Goal: Information Seeking & Learning: Learn about a topic

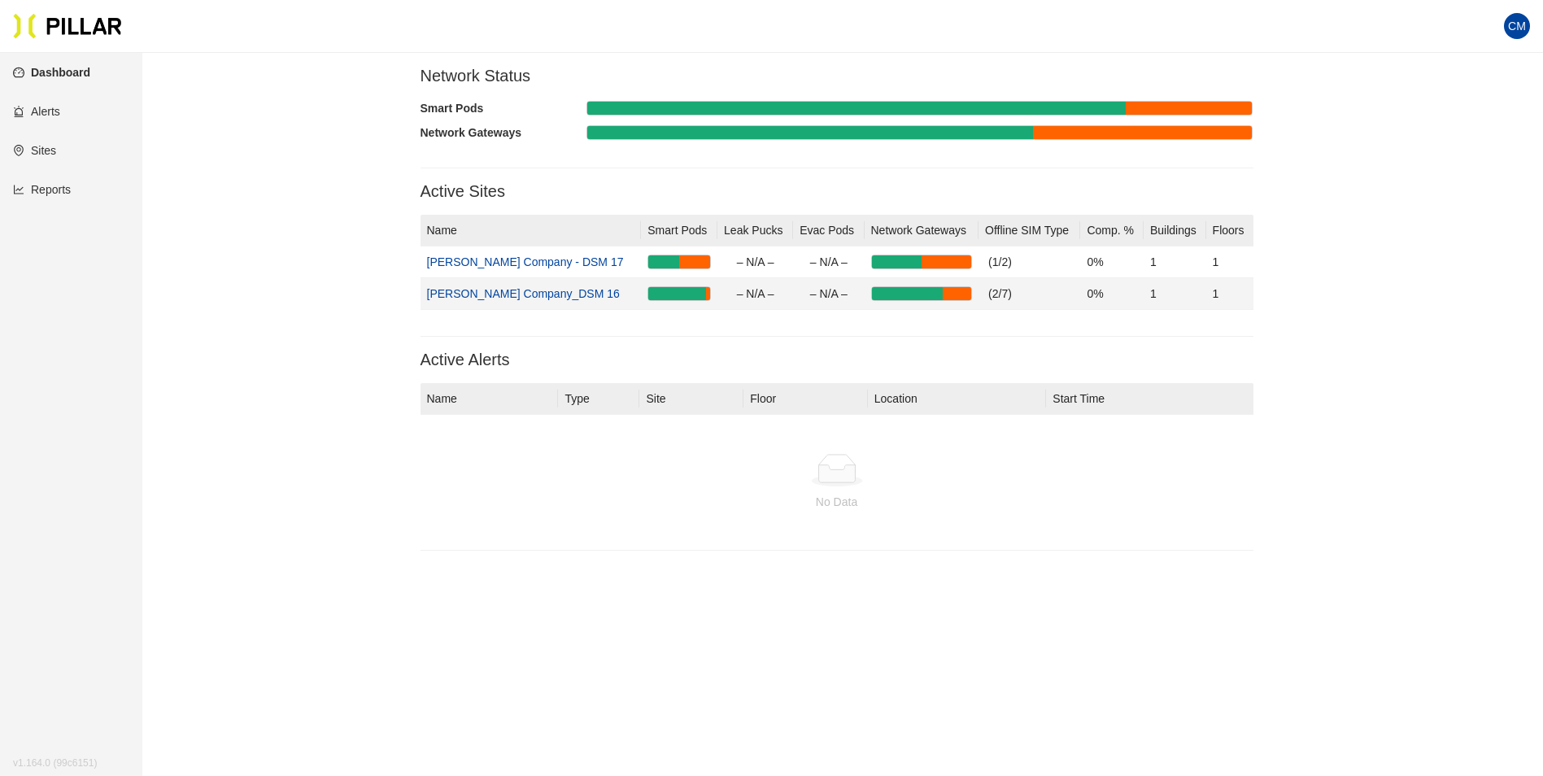
click at [529, 298] on link "[PERSON_NAME] Company_DSM 16" at bounding box center [523, 293] width 193 height 13
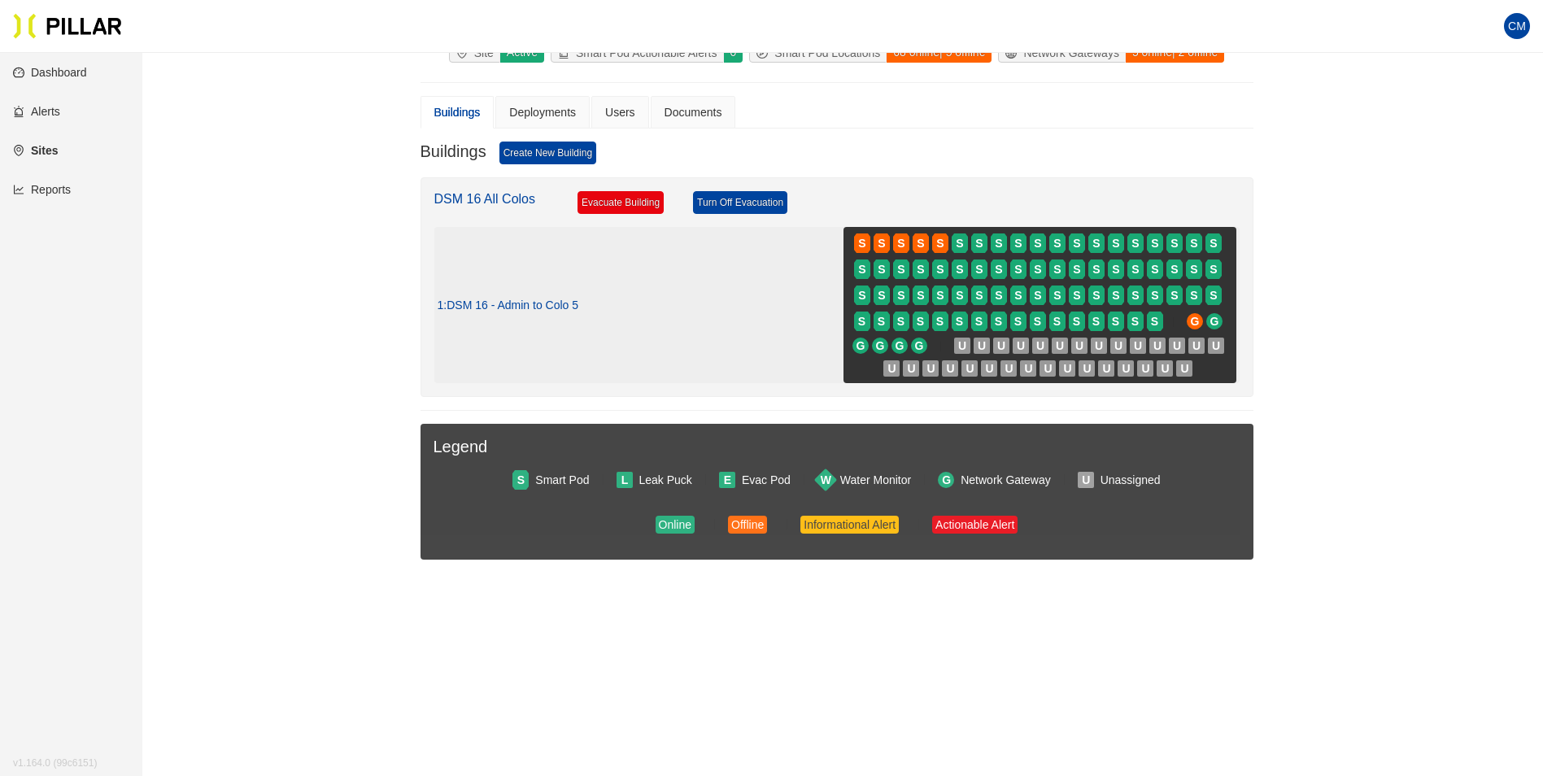
scroll to position [129, 0]
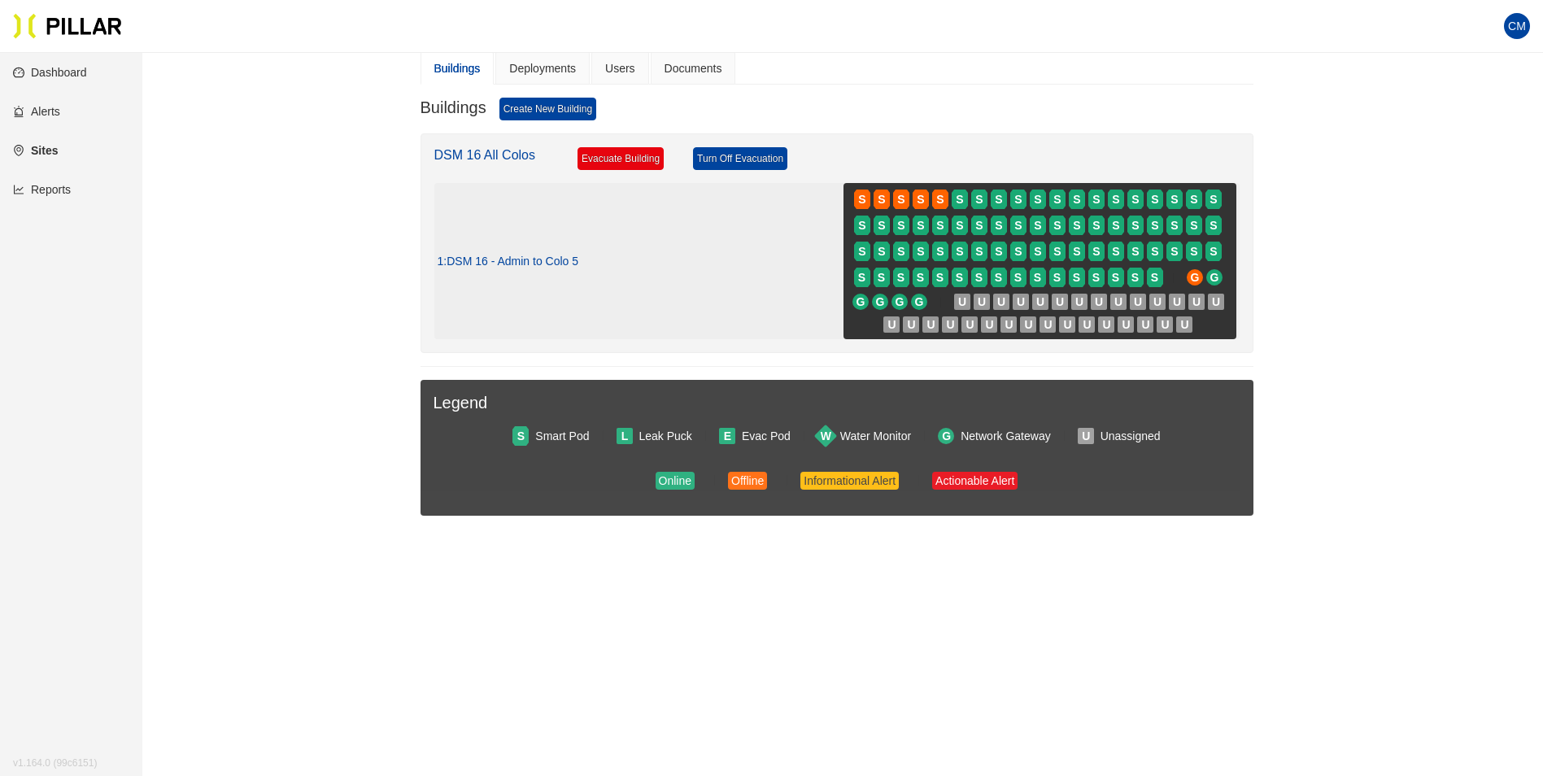
click at [668, 289] on div "1 : DSM 16 - Admin to Colo 5 S S S S S S S S S S S S S S S S S S S S S S S S S …" at bounding box center [837, 261] width 799 height 156
click at [530, 261] on span ": DSM 16 - Admin to Colo 5" at bounding box center [510, 262] width 135 height 15
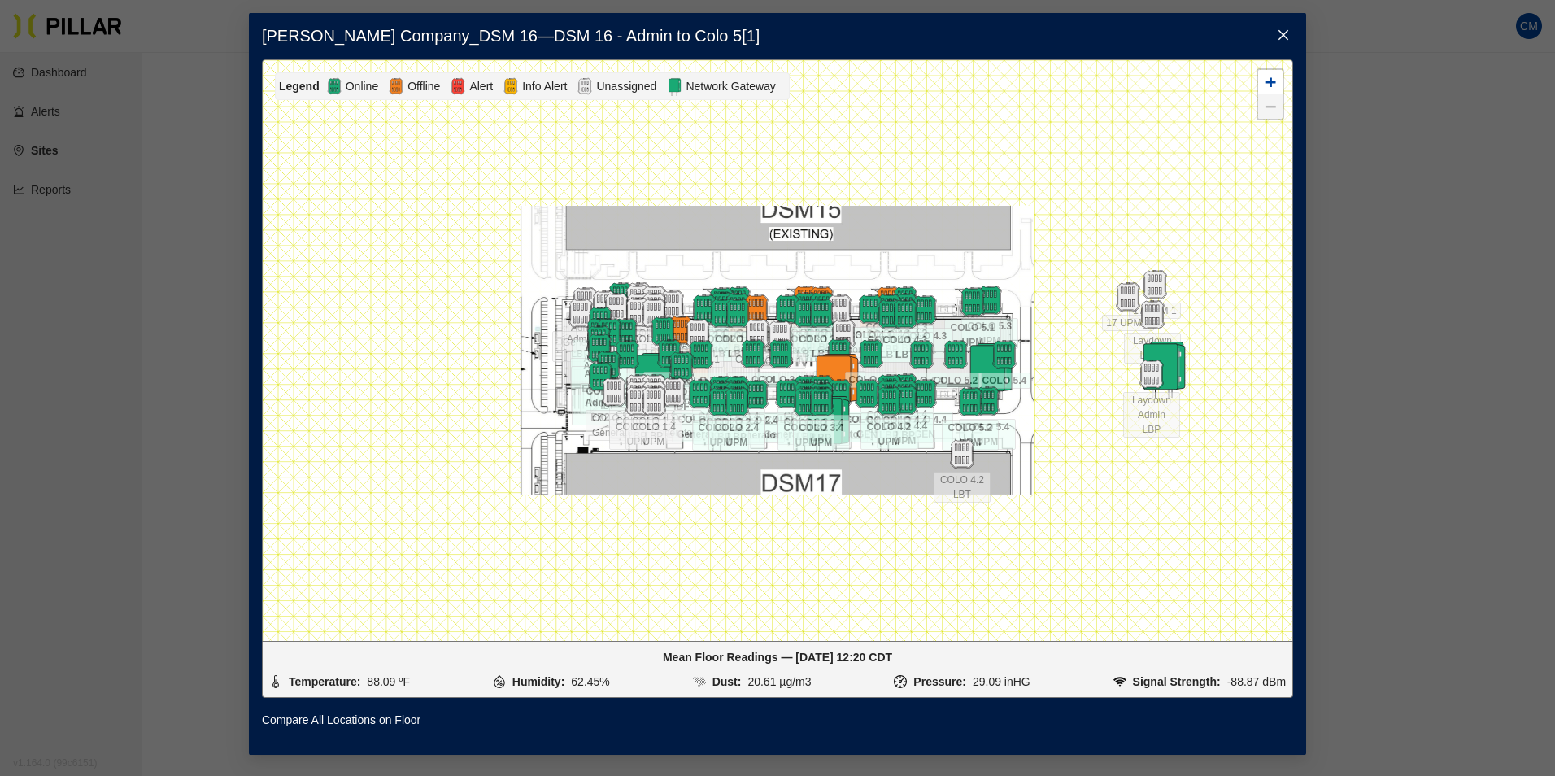
click at [1286, 35] on icon "close" at bounding box center [1283, 34] width 13 height 13
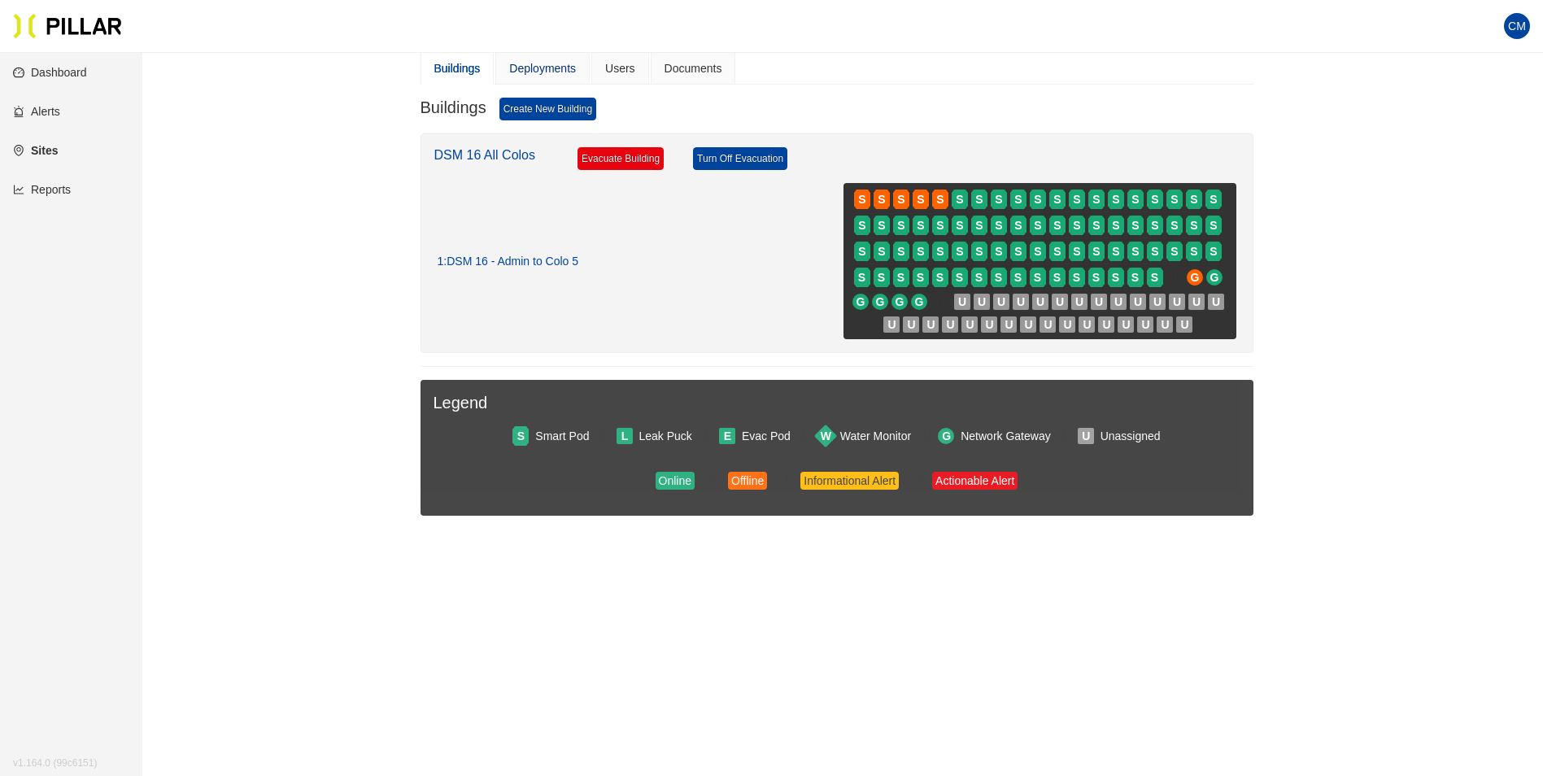
click at [568, 63] on div "Deployments" at bounding box center [542, 68] width 67 height 18
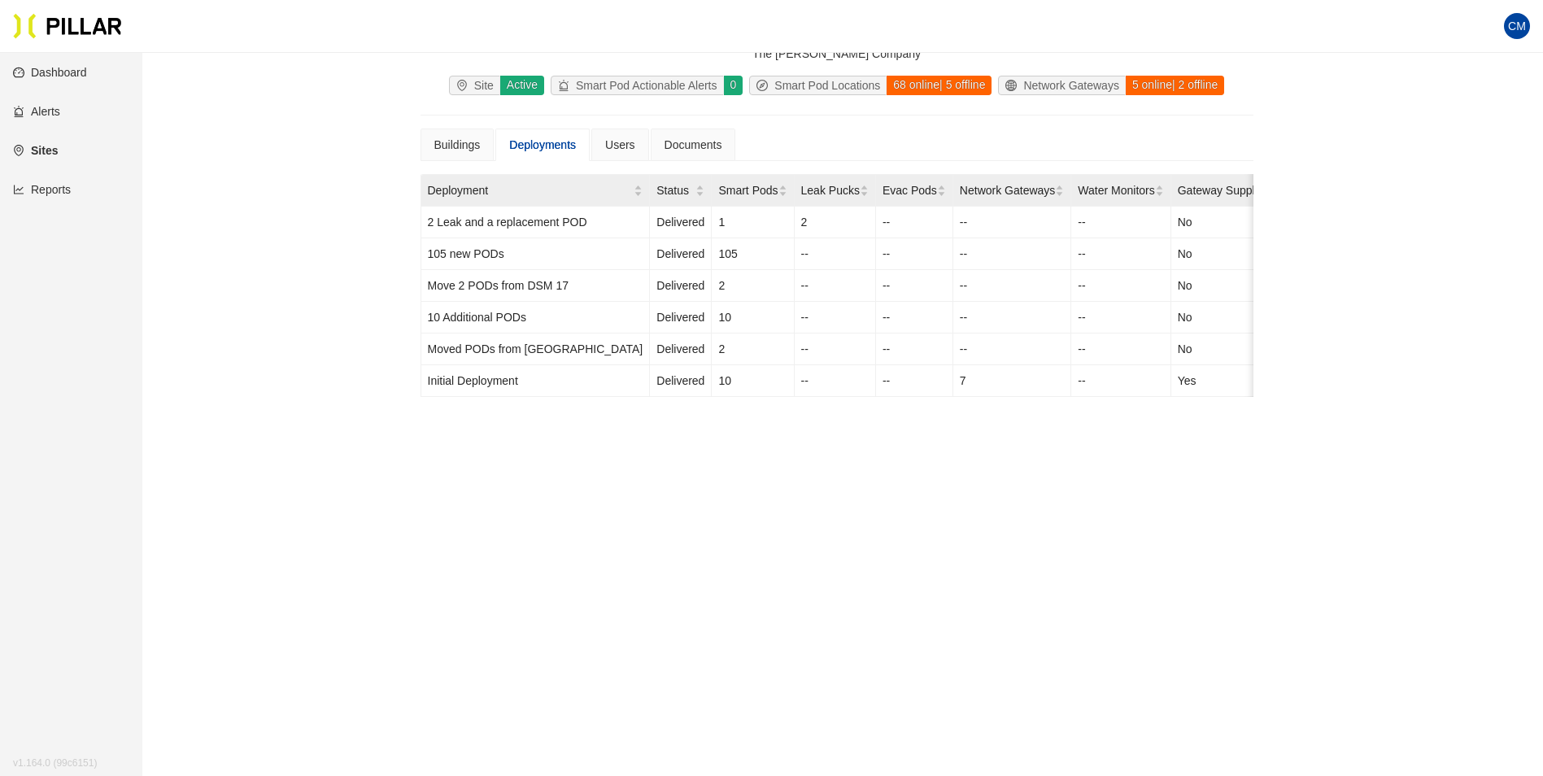
scroll to position [53, 0]
click at [459, 144] on div "Buildings" at bounding box center [457, 145] width 46 height 18
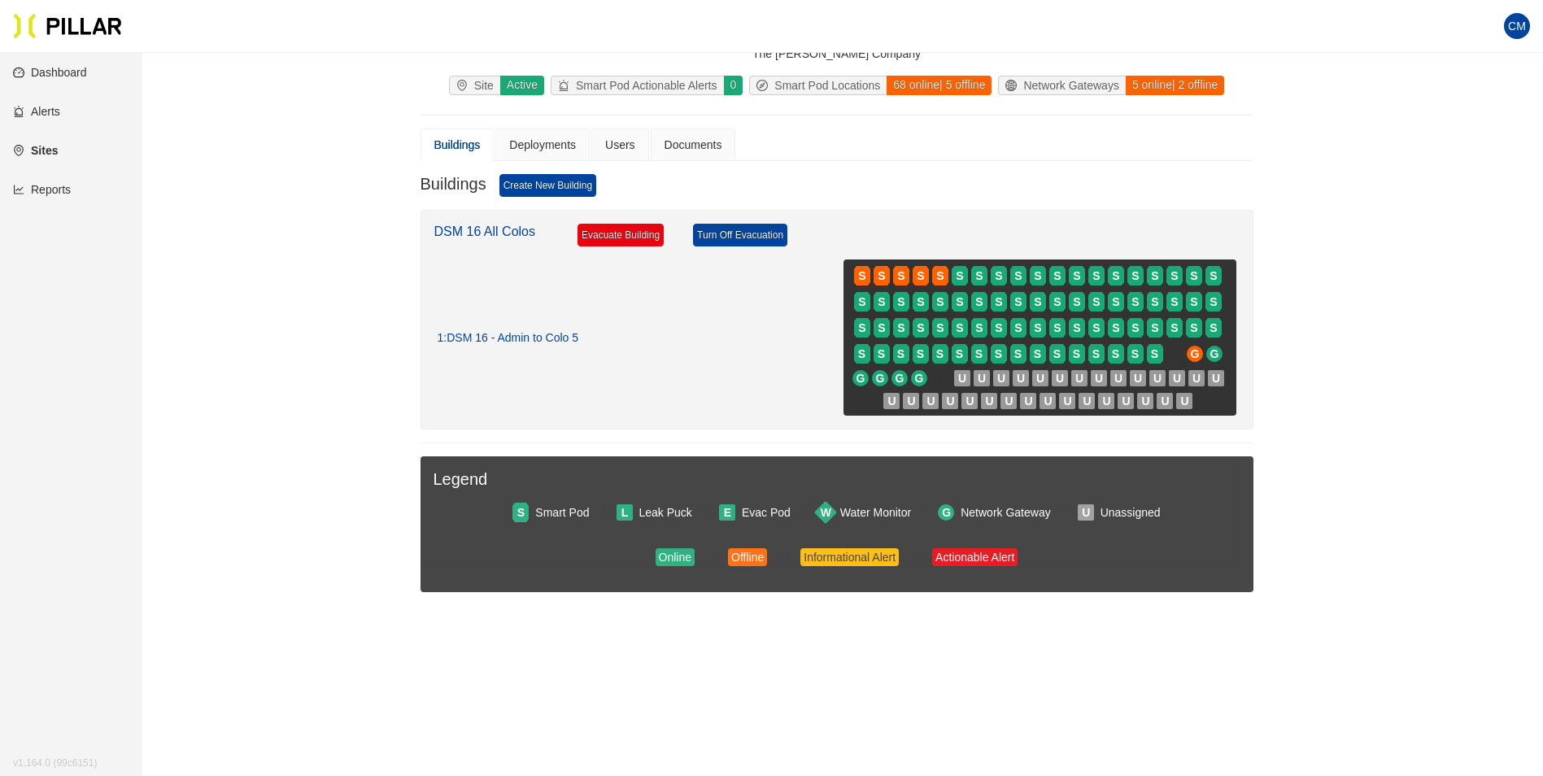
click at [475, 229] on link "DSM 16 All Colos" at bounding box center [485, 231] width 102 height 14
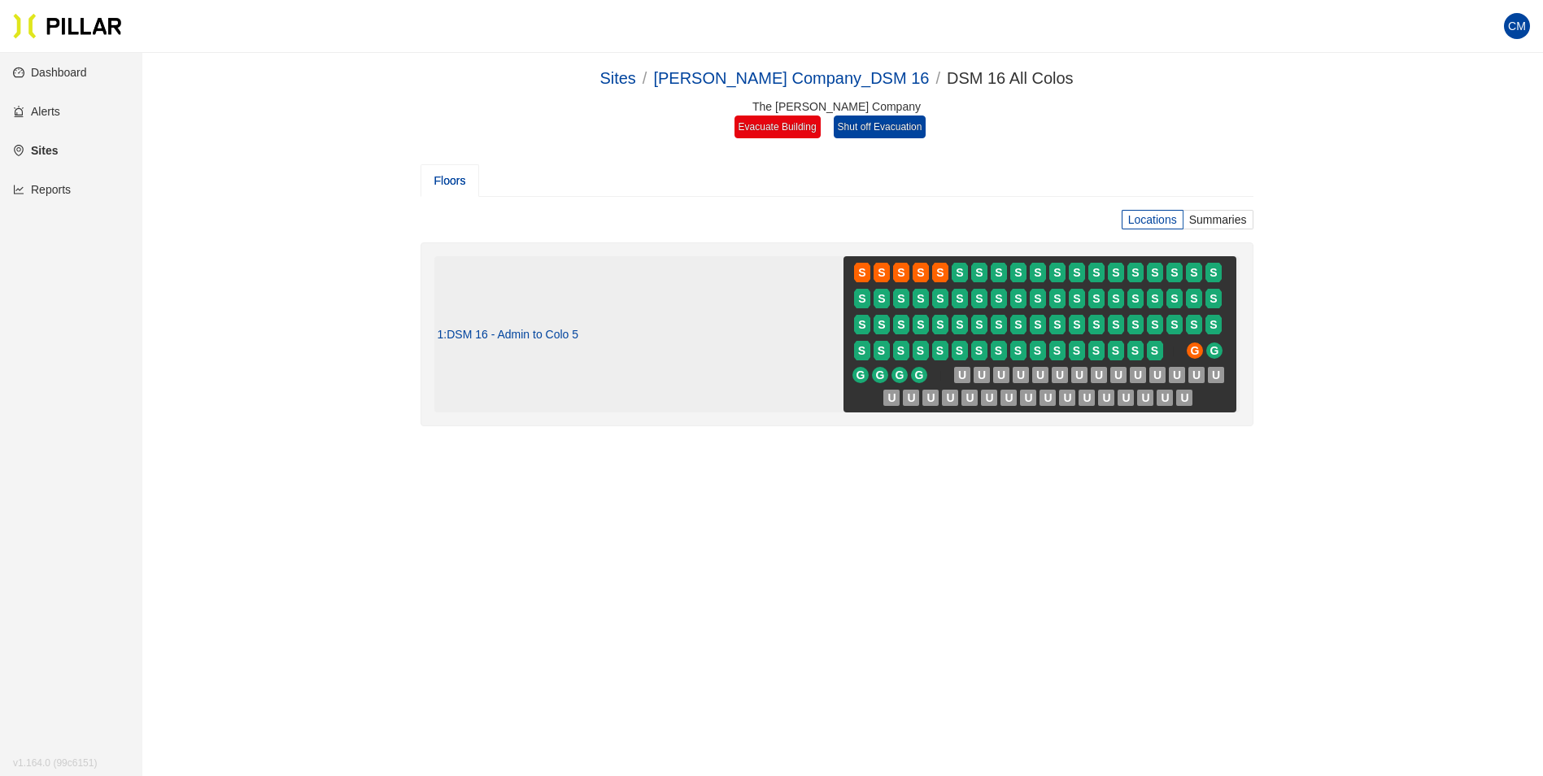
click at [537, 336] on span ": DSM 16 - Admin to Colo 5" at bounding box center [510, 335] width 135 height 15
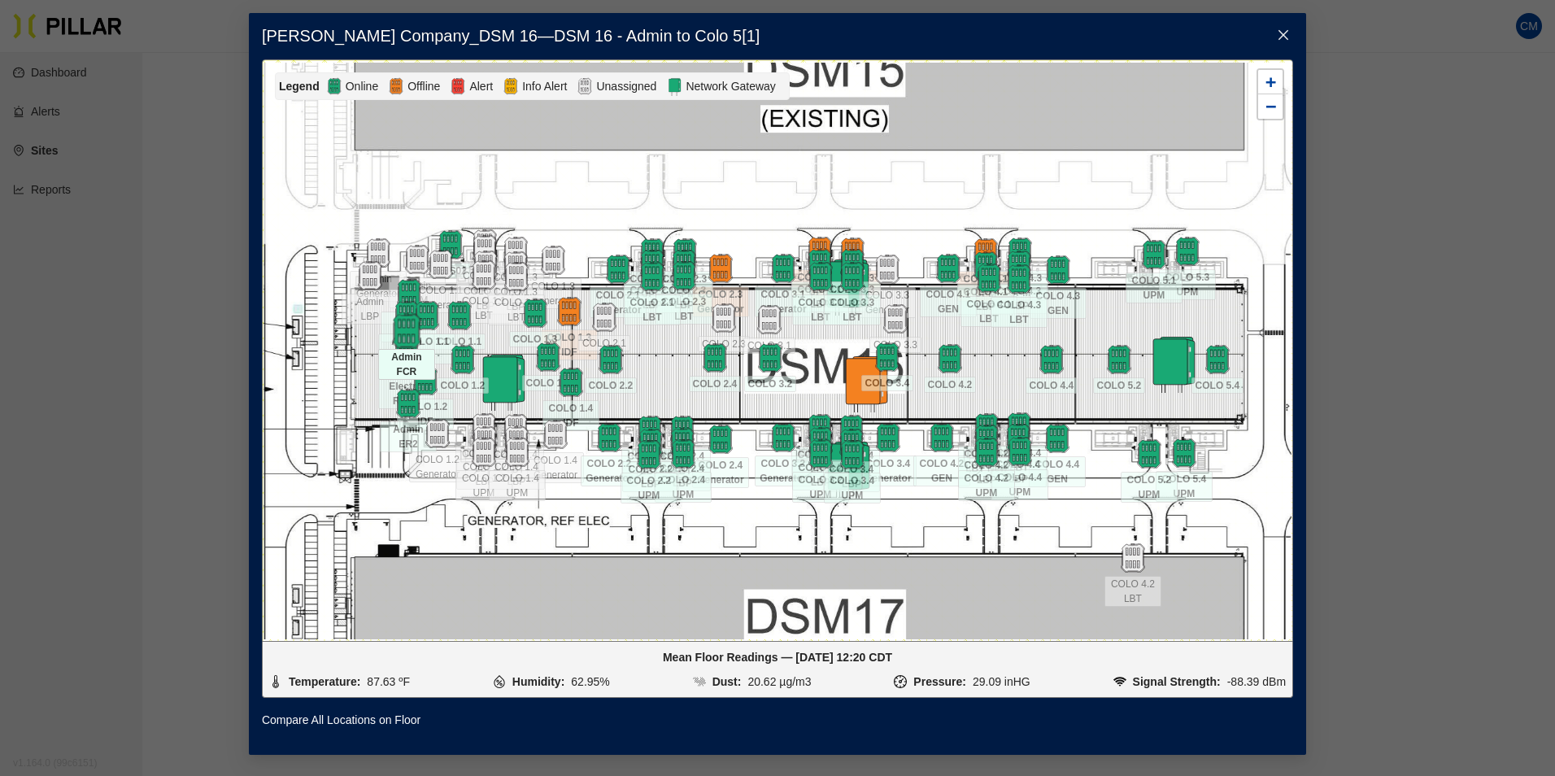
click at [404, 321] on img at bounding box center [406, 330] width 35 height 35
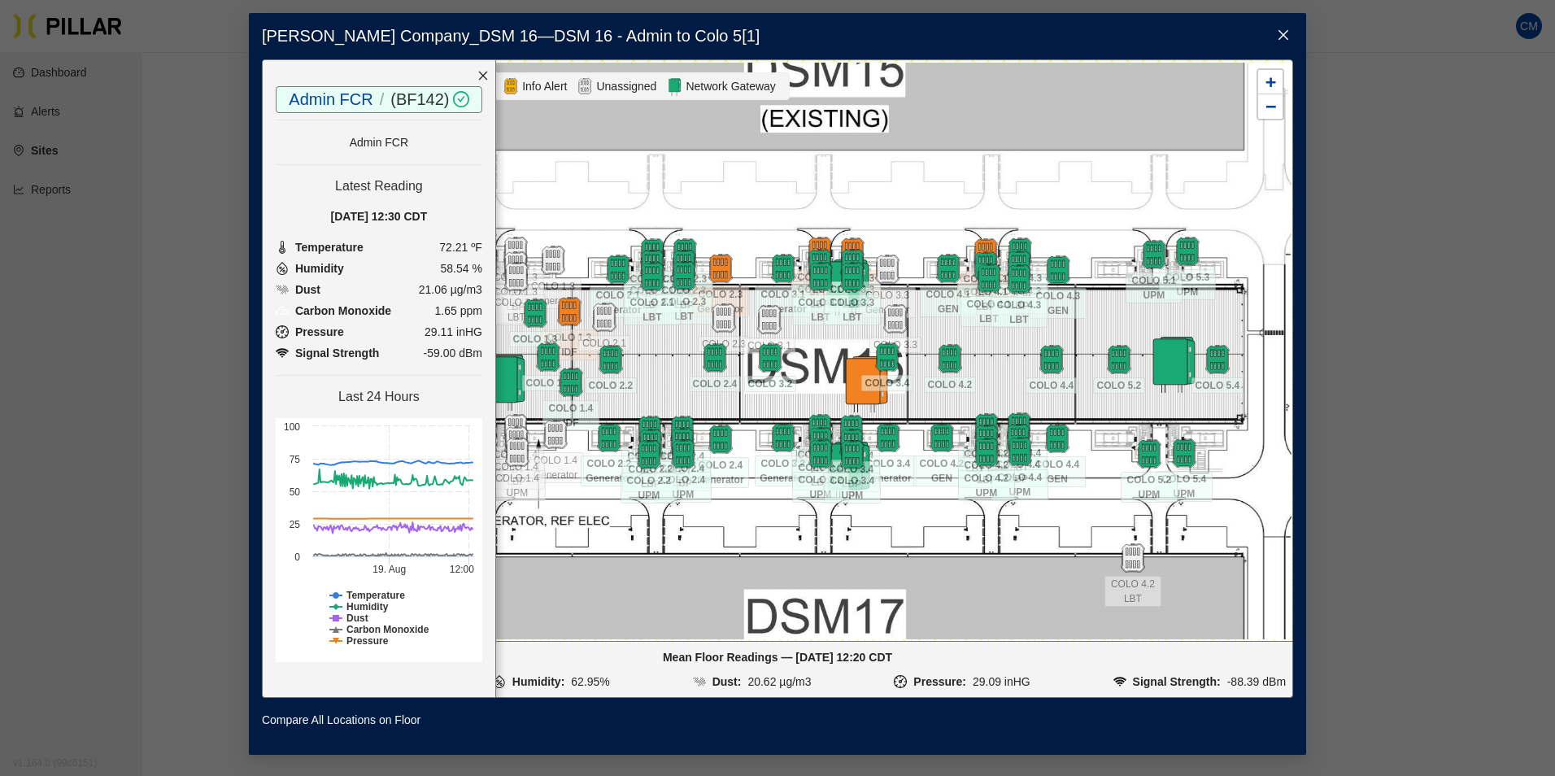
click at [1286, 40] on icon "close" at bounding box center [1283, 34] width 13 height 13
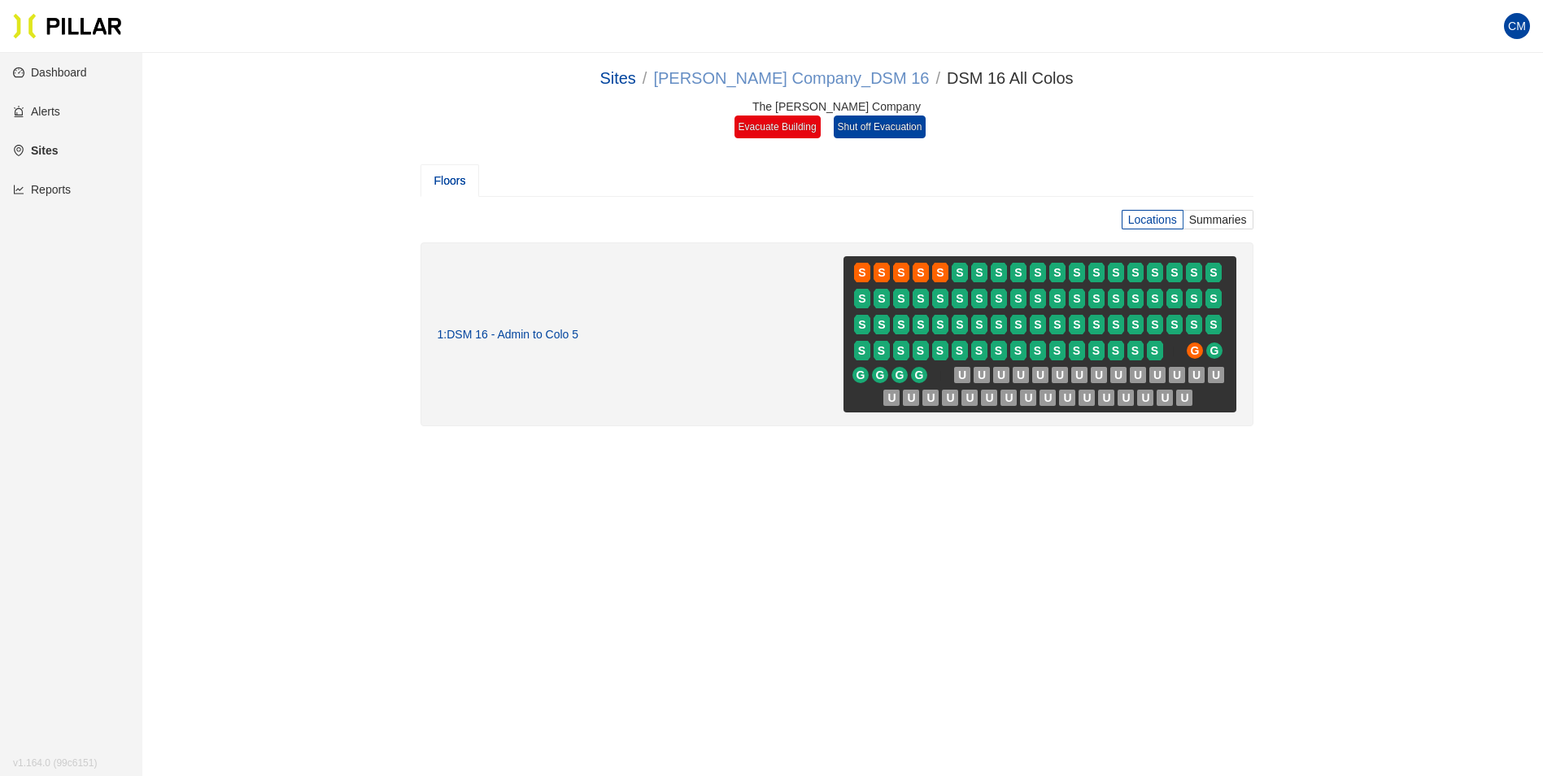
click at [762, 80] on link "[PERSON_NAME] Company_DSM 16" at bounding box center [791, 78] width 276 height 18
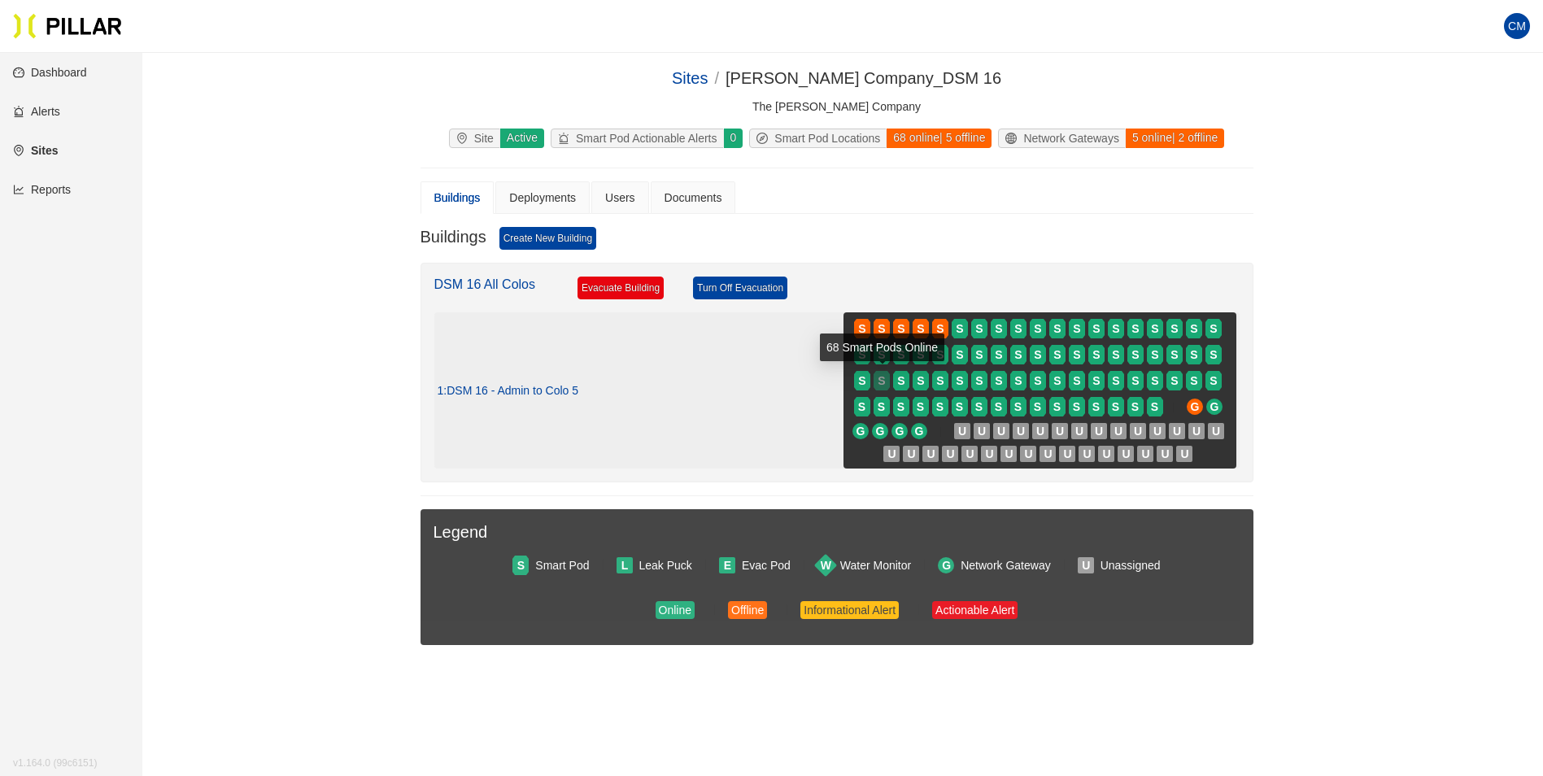
click at [882, 381] on span "S" at bounding box center [880, 381] width 7 height 18
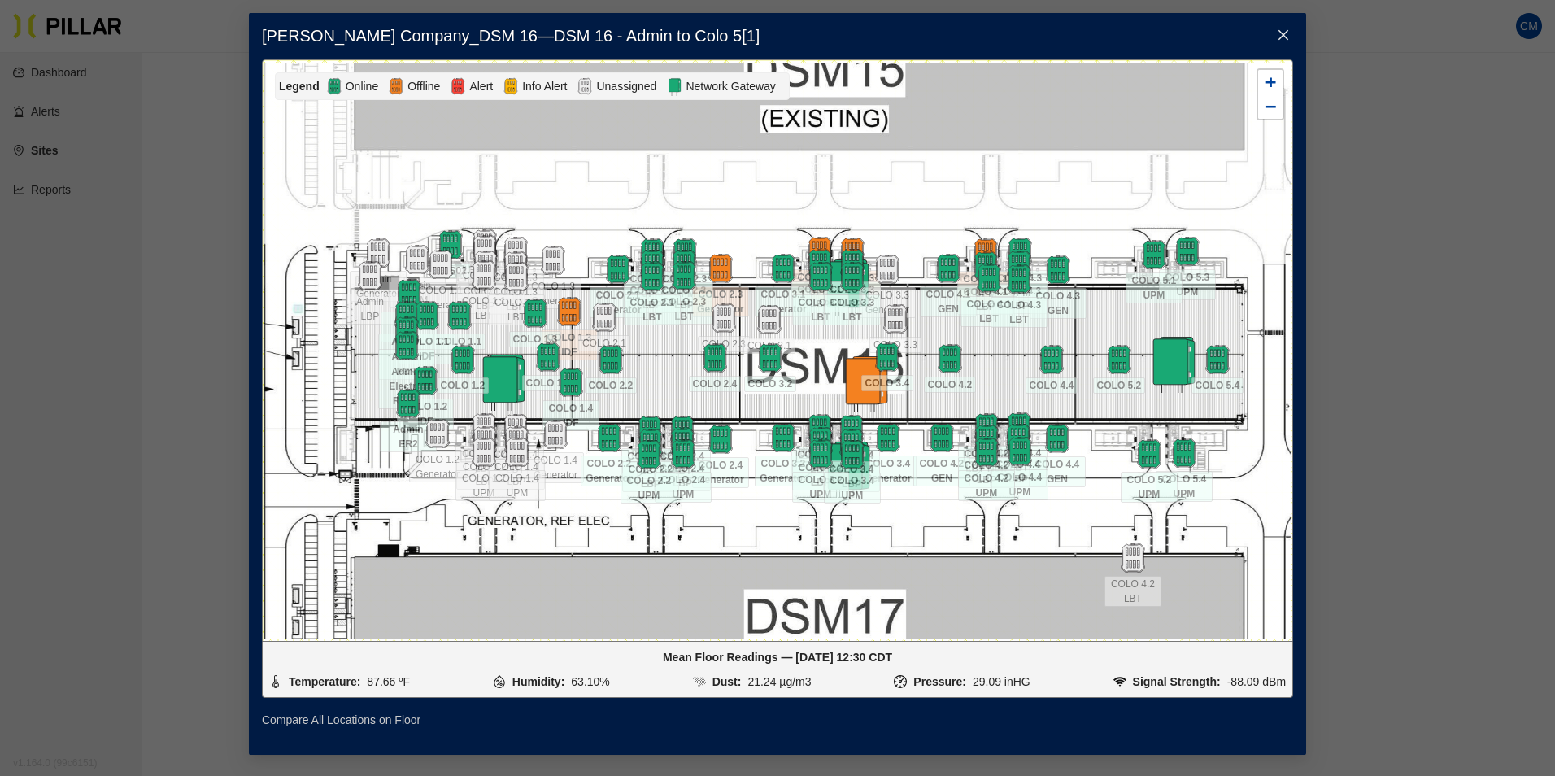
click at [362, 714] on link "Compare All Locations on Floor" at bounding box center [341, 720] width 159 height 18
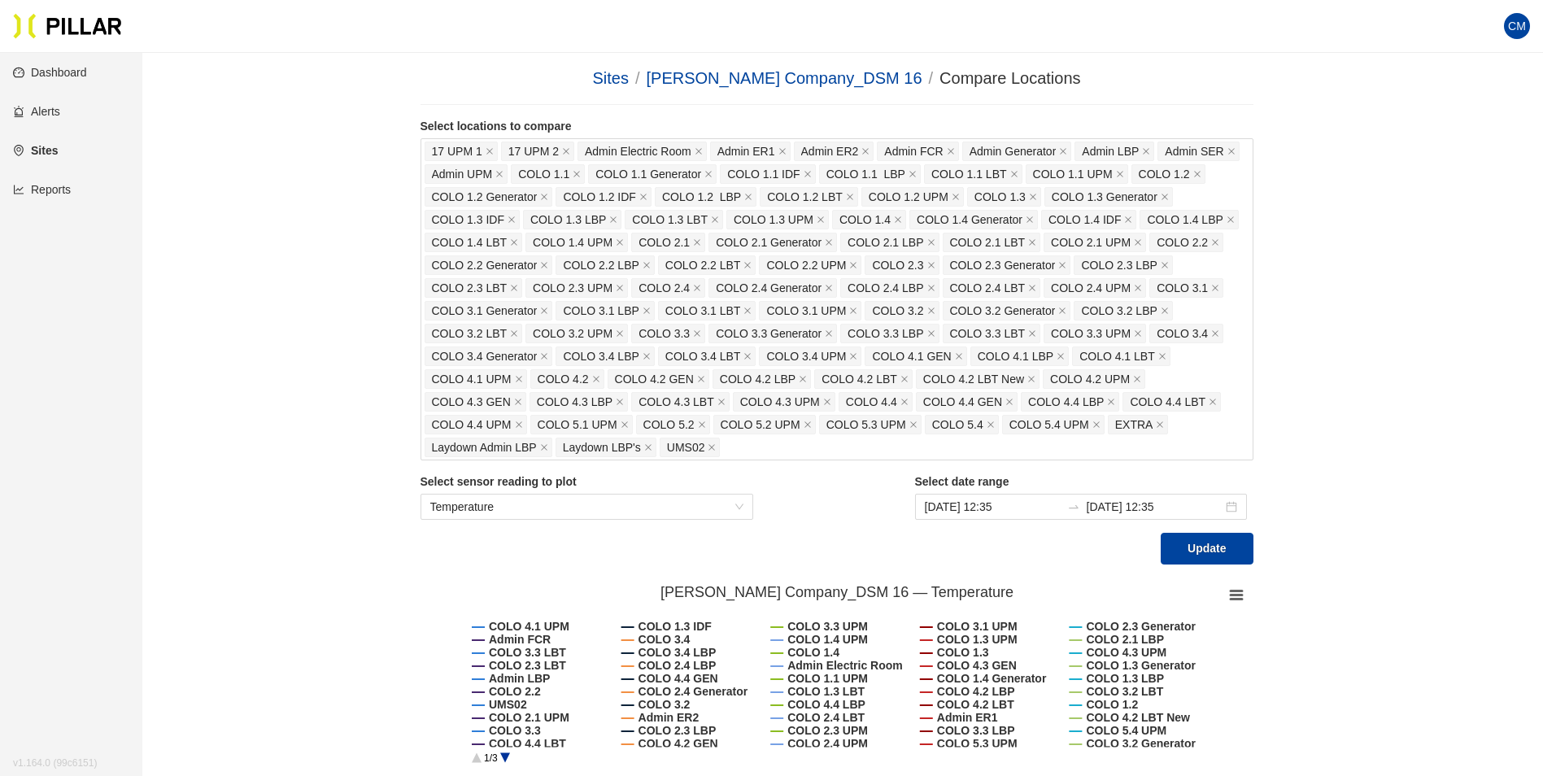
click at [67, 68] on link "Dashboard" at bounding box center [50, 72] width 74 height 13
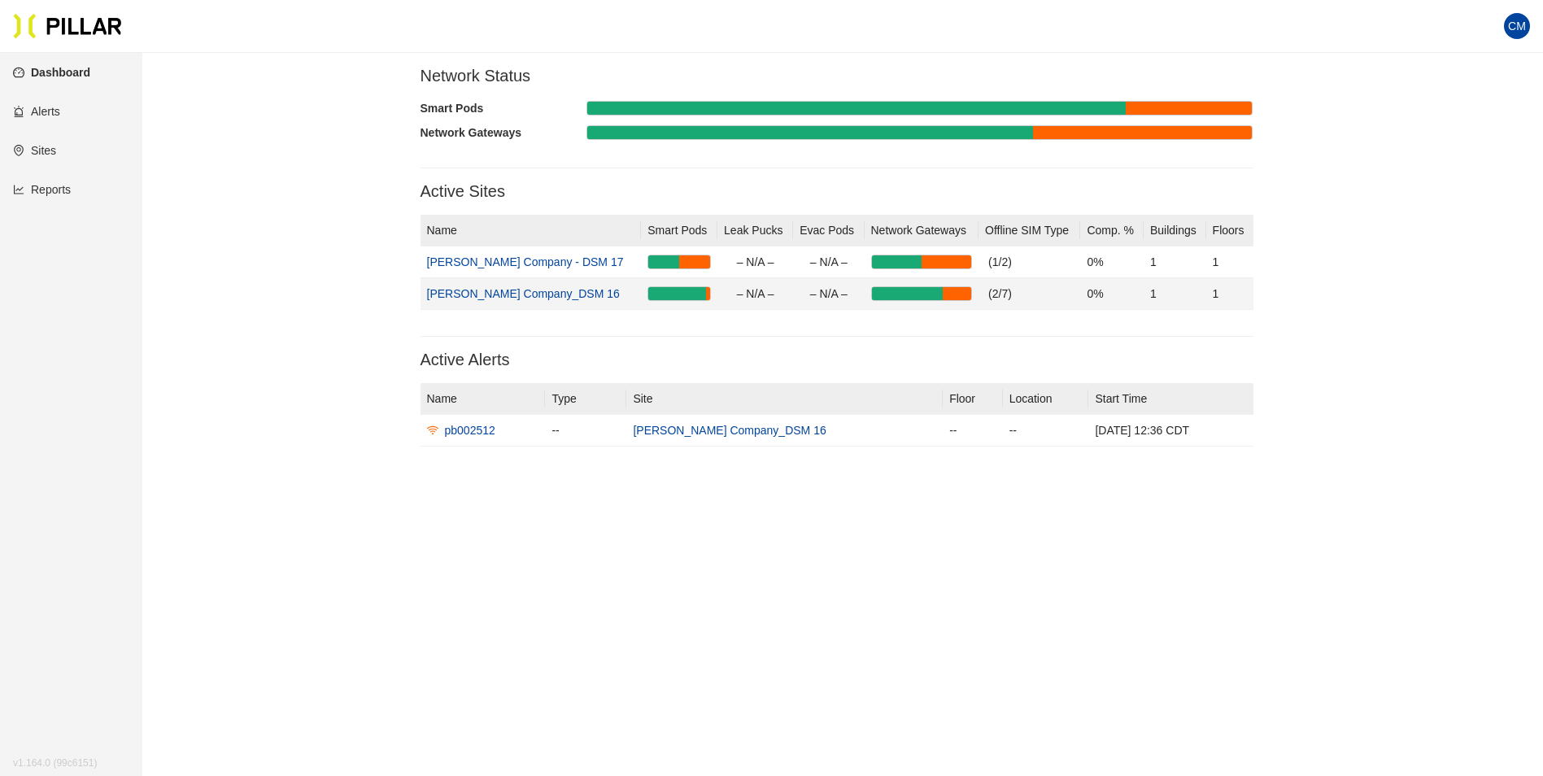
click at [527, 290] on link "[PERSON_NAME] Company_DSM 16" at bounding box center [523, 293] width 193 height 13
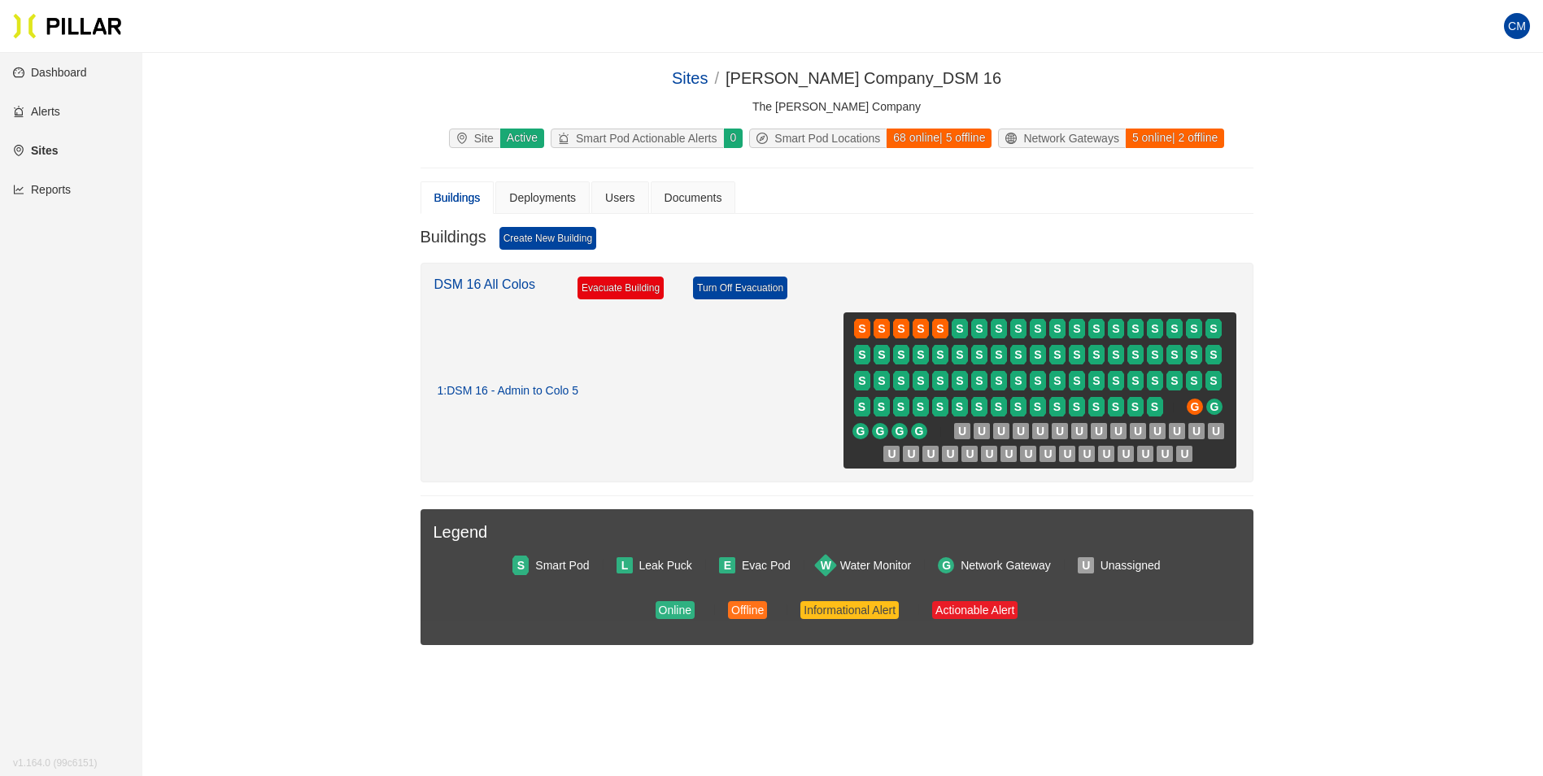
click at [756, 138] on icon "compass" at bounding box center [761, 138] width 11 height 11
click at [1078, 140] on div "Network Gateways" at bounding box center [1062, 138] width 126 height 18
click at [684, 198] on div "Documents" at bounding box center [693, 198] width 58 height 18
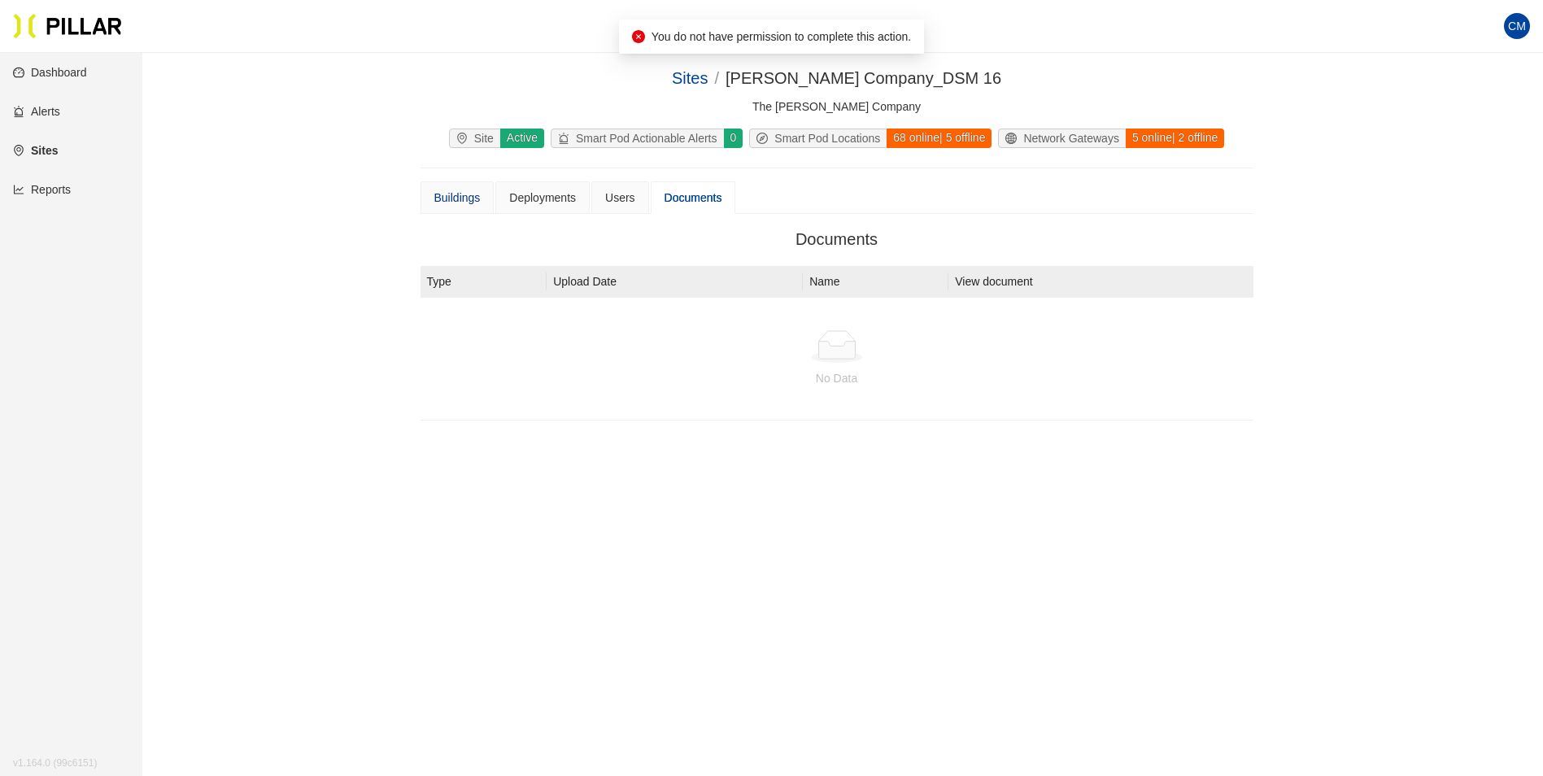
click at [464, 200] on div "Buildings" at bounding box center [457, 198] width 46 height 18
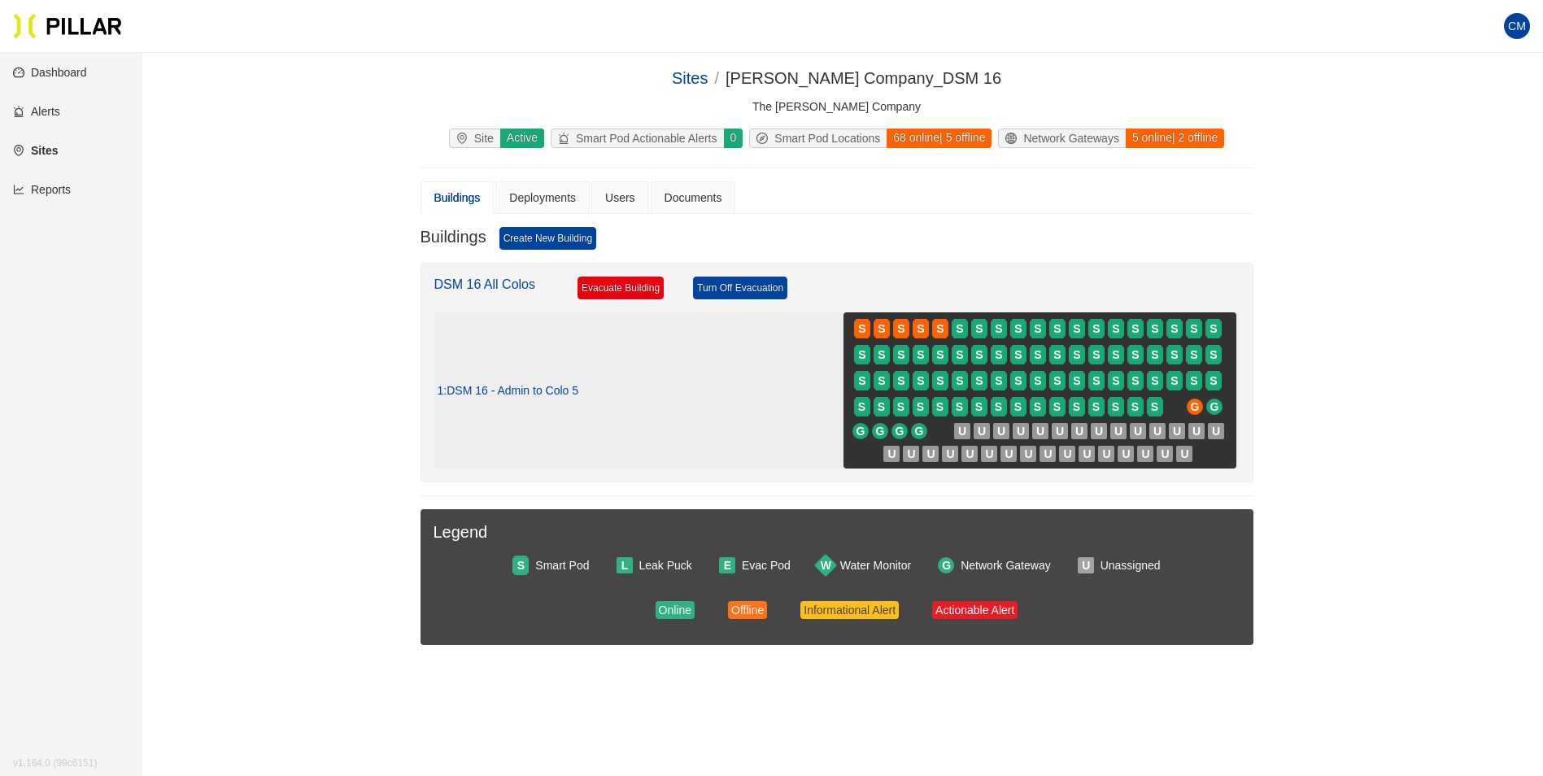
click at [540, 388] on span ": DSM 16 - Admin to Colo 5" at bounding box center [510, 391] width 135 height 15
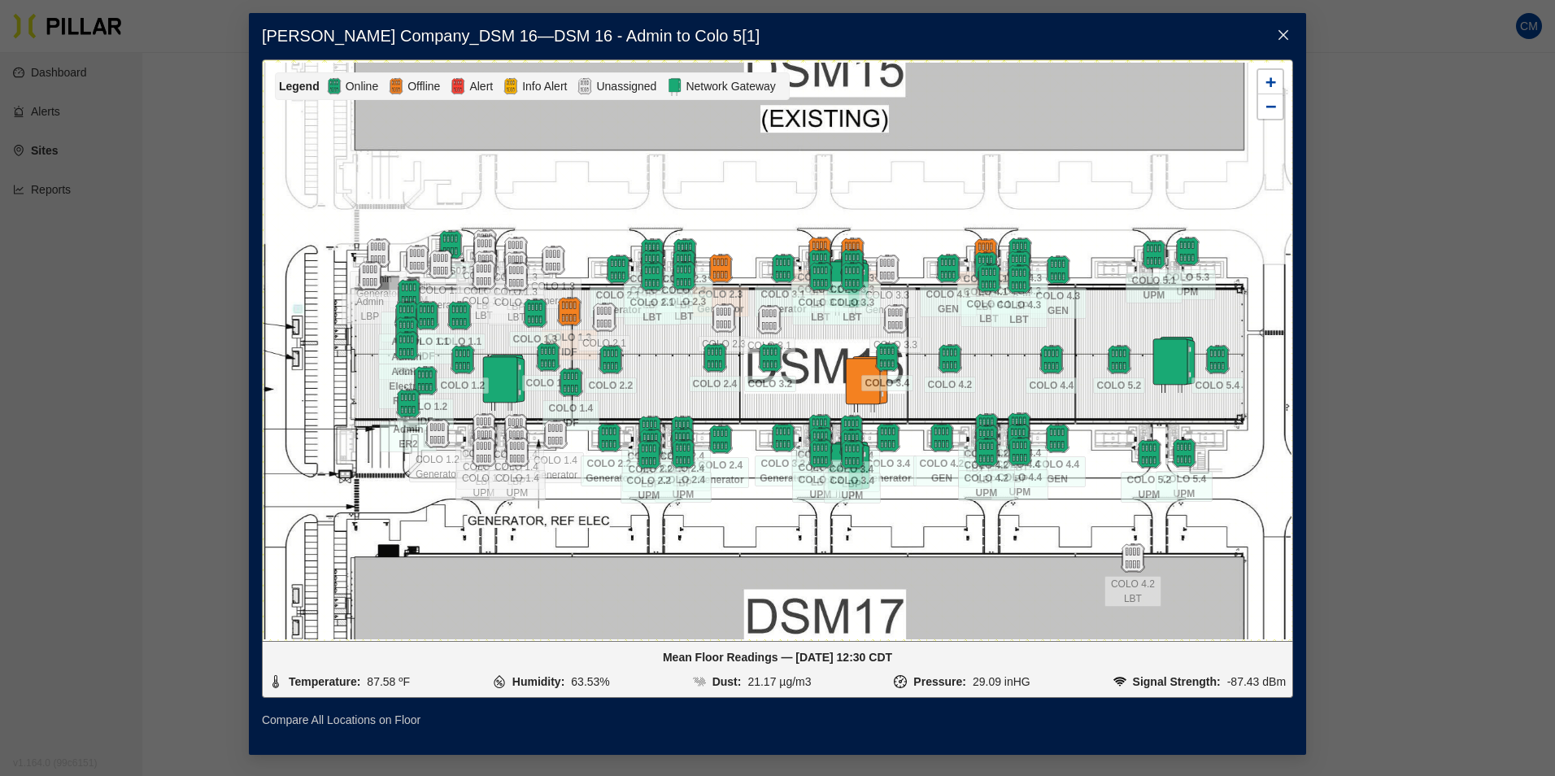
click at [357, 722] on link "Compare All Locations on Floor" at bounding box center [341, 720] width 159 height 18
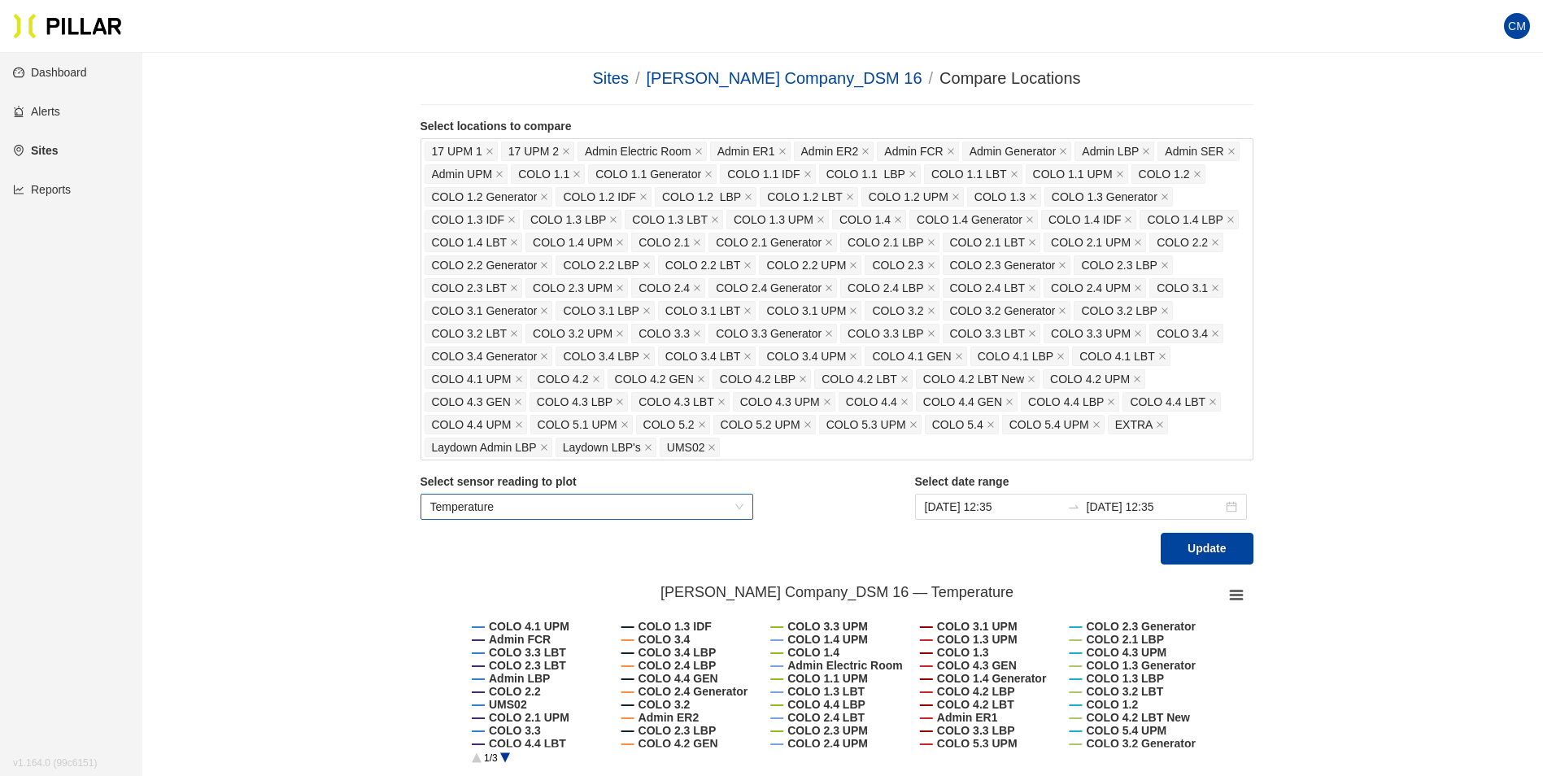
click at [621, 509] on span "Temperature" at bounding box center [587, 506] width 314 height 24
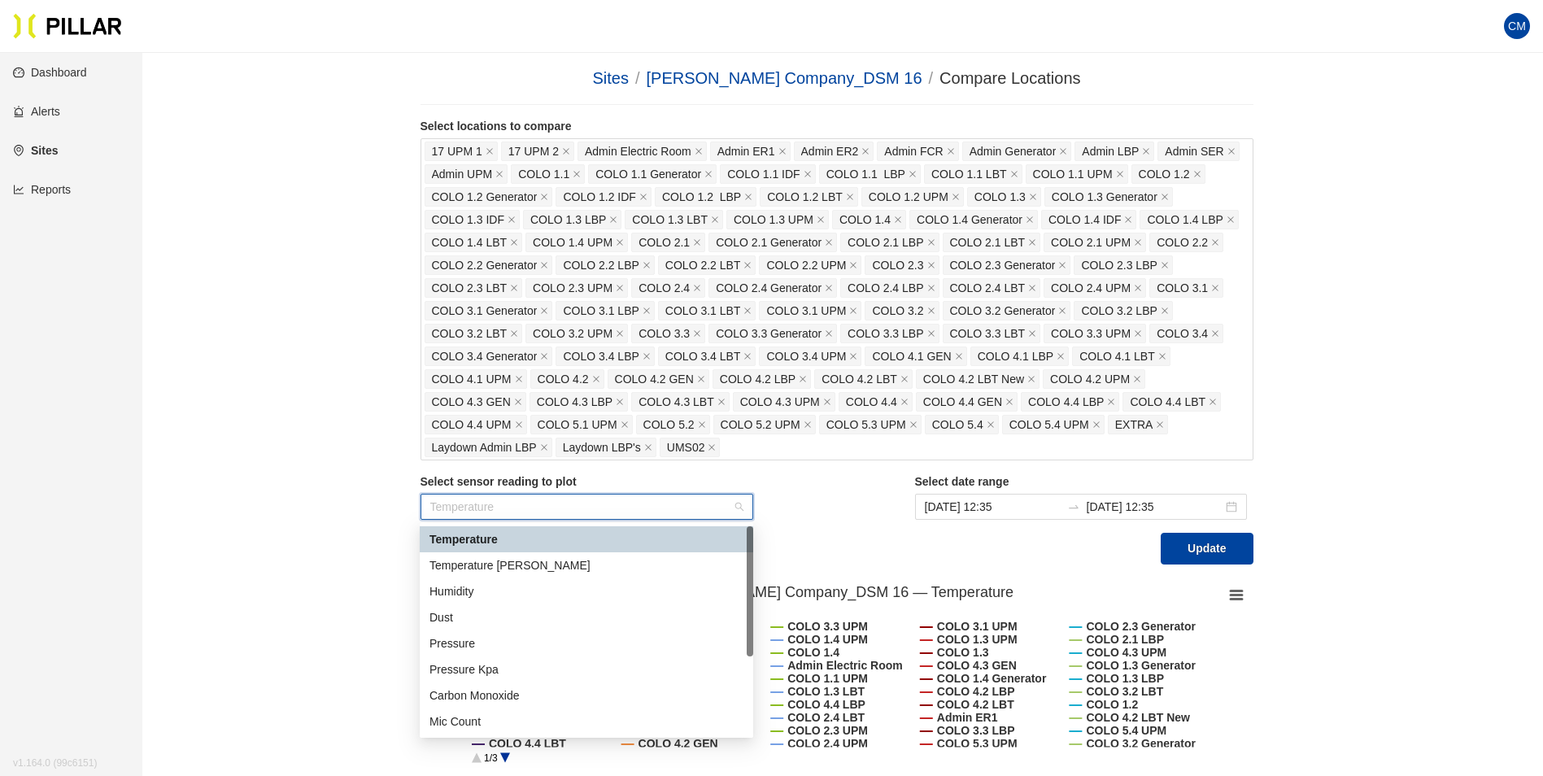
click at [839, 514] on div "Select sensor reading to plot Temperature Select date range [DATE] 12:35 [DATE]…" at bounding box center [836, 502] width 833 height 59
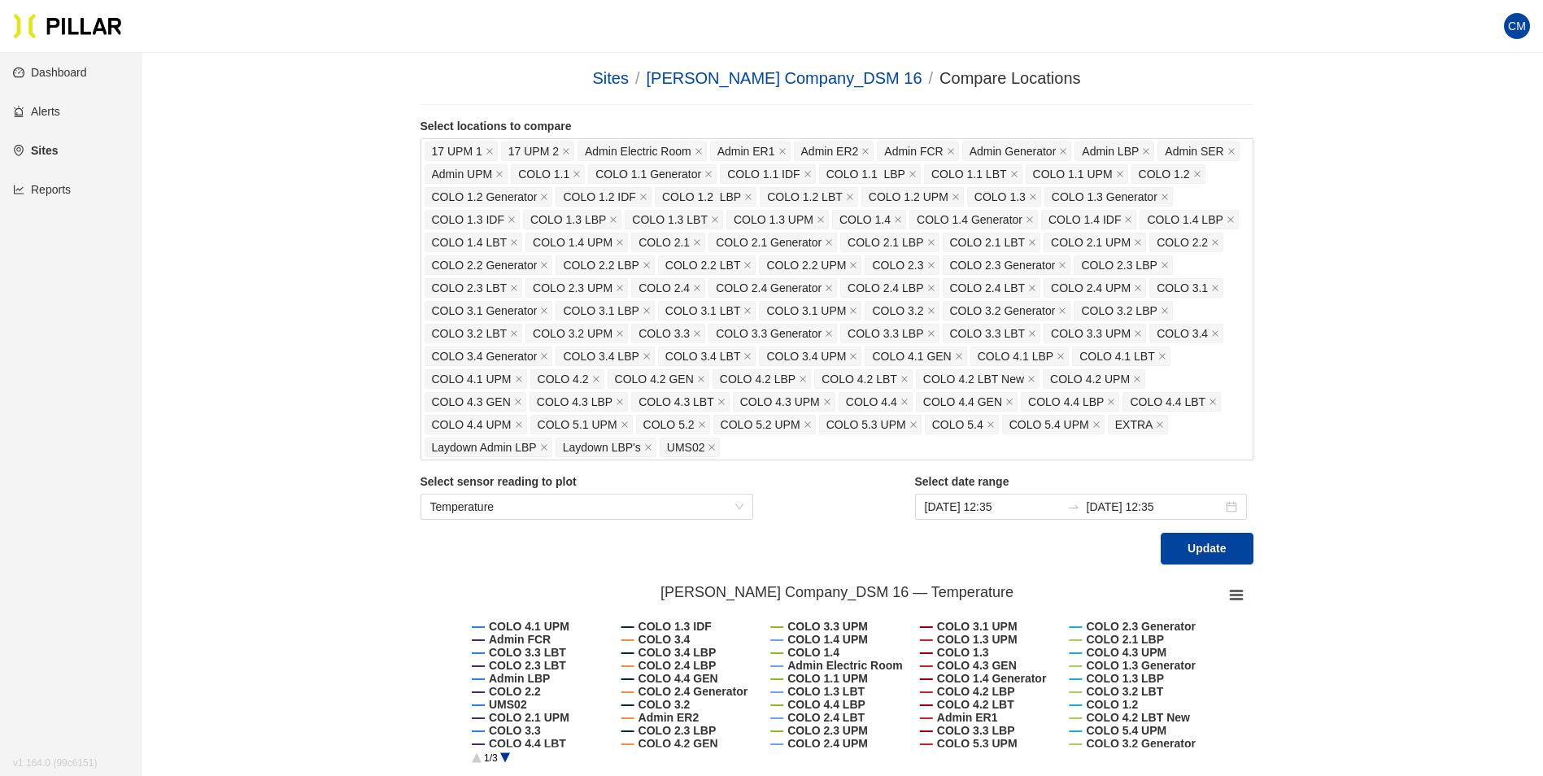
click at [67, 79] on link "Dashboard" at bounding box center [50, 72] width 74 height 13
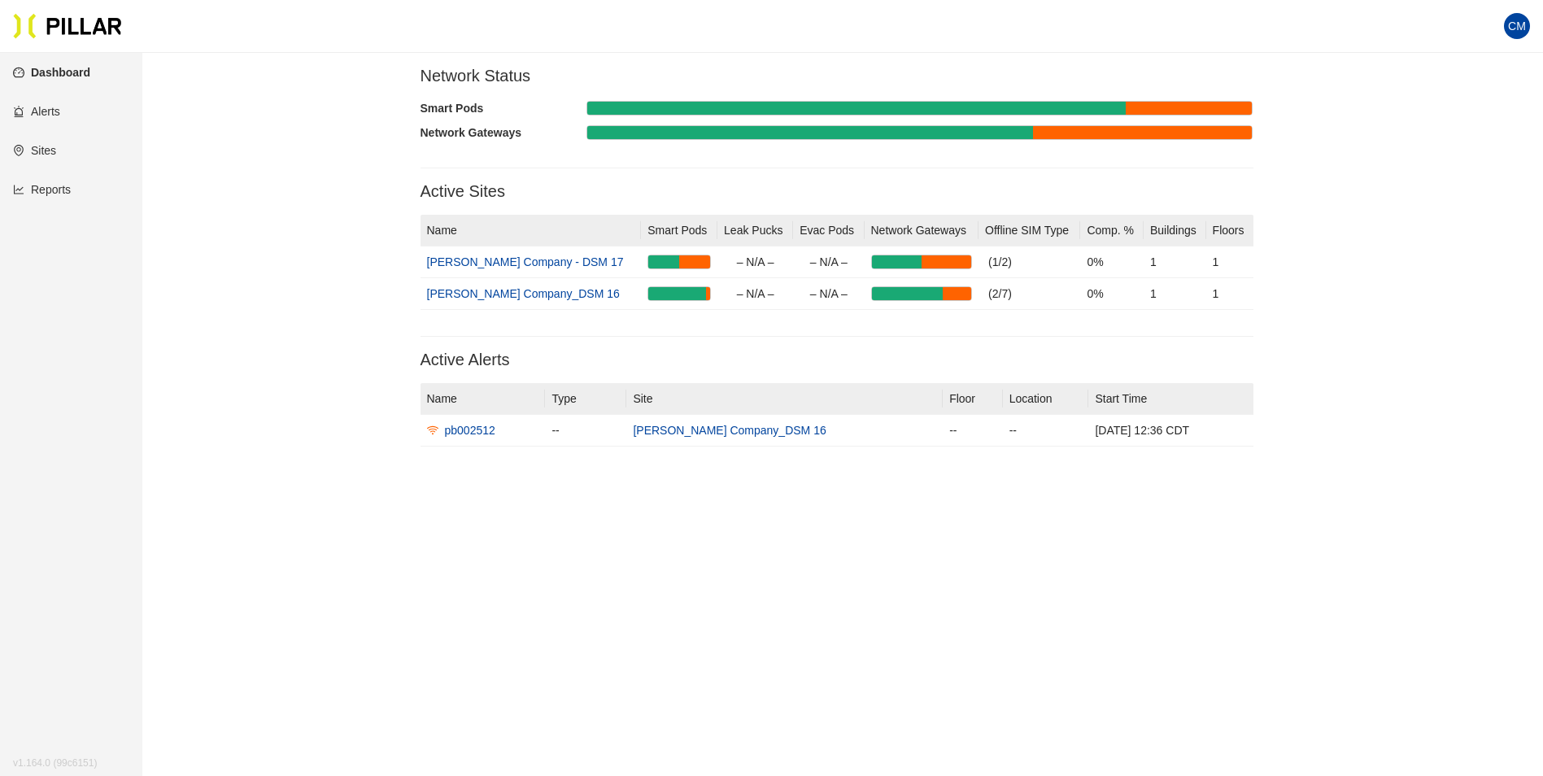
click at [54, 196] on link "Reports" at bounding box center [42, 189] width 58 height 13
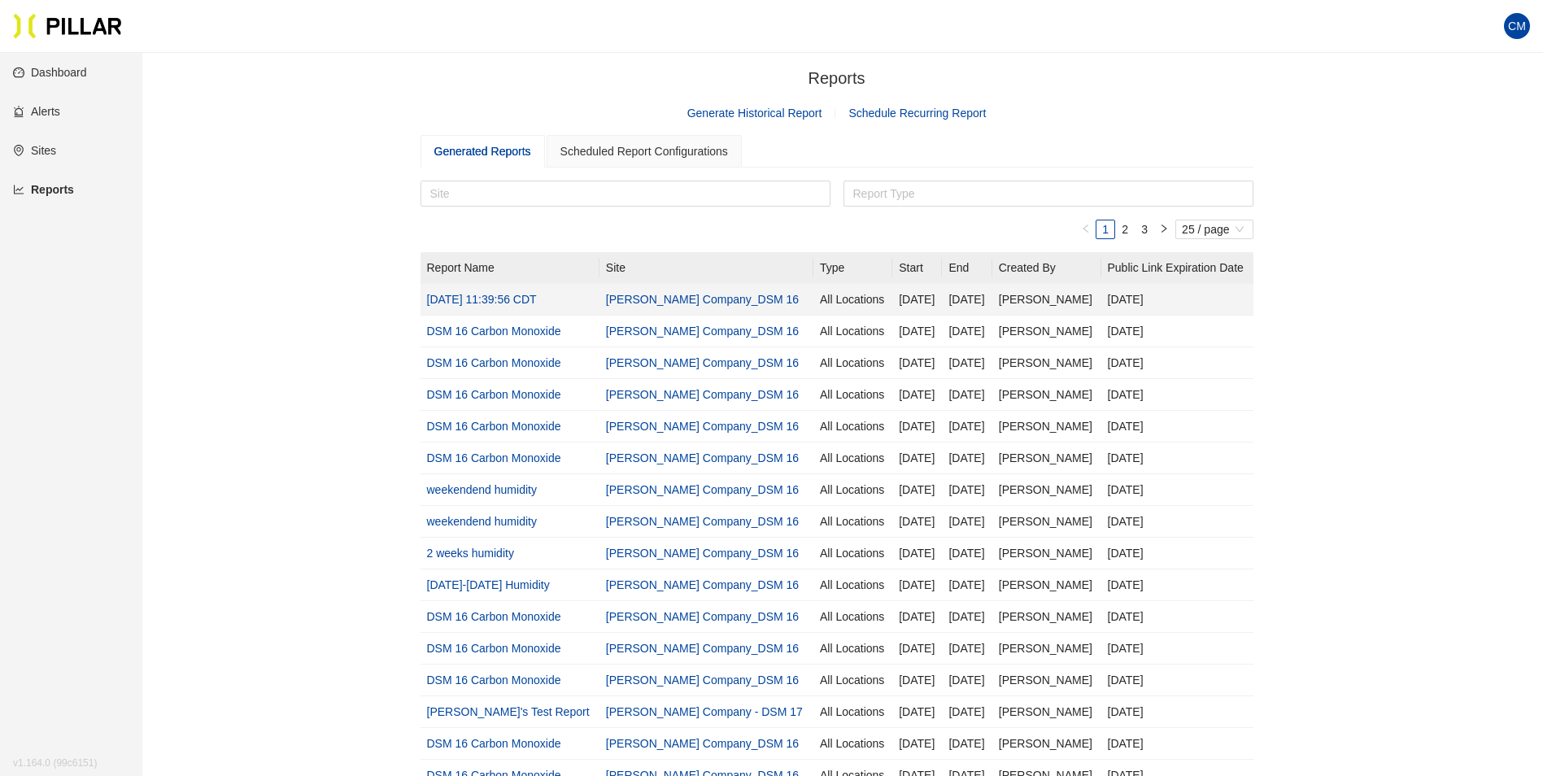
click at [704, 304] on link "[PERSON_NAME] Company_DSM 16" at bounding box center [702, 299] width 193 height 13
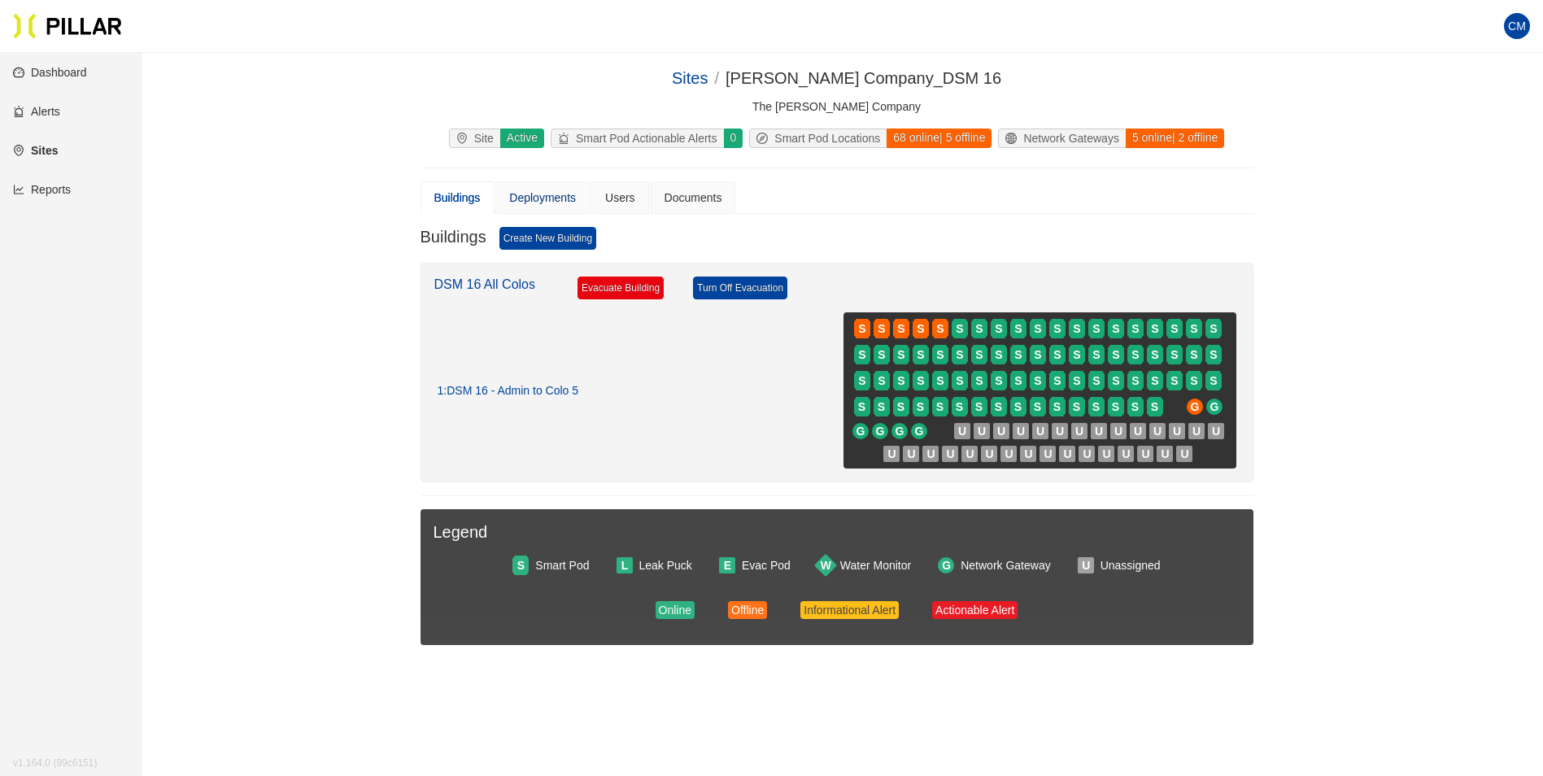
click at [555, 194] on div "Deployments" at bounding box center [542, 198] width 67 height 18
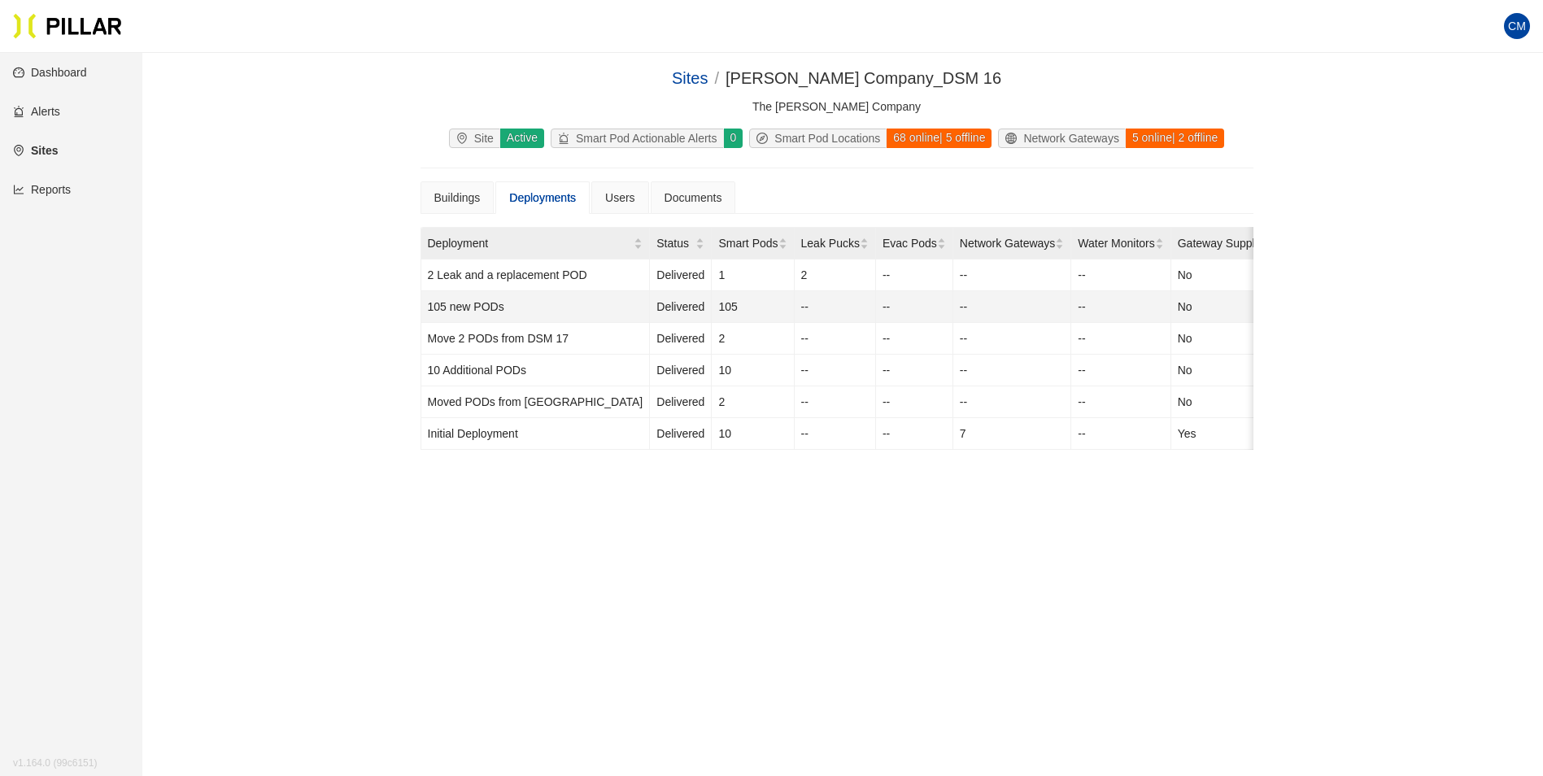
click at [454, 300] on td "105 new PODs" at bounding box center [535, 307] width 229 height 32
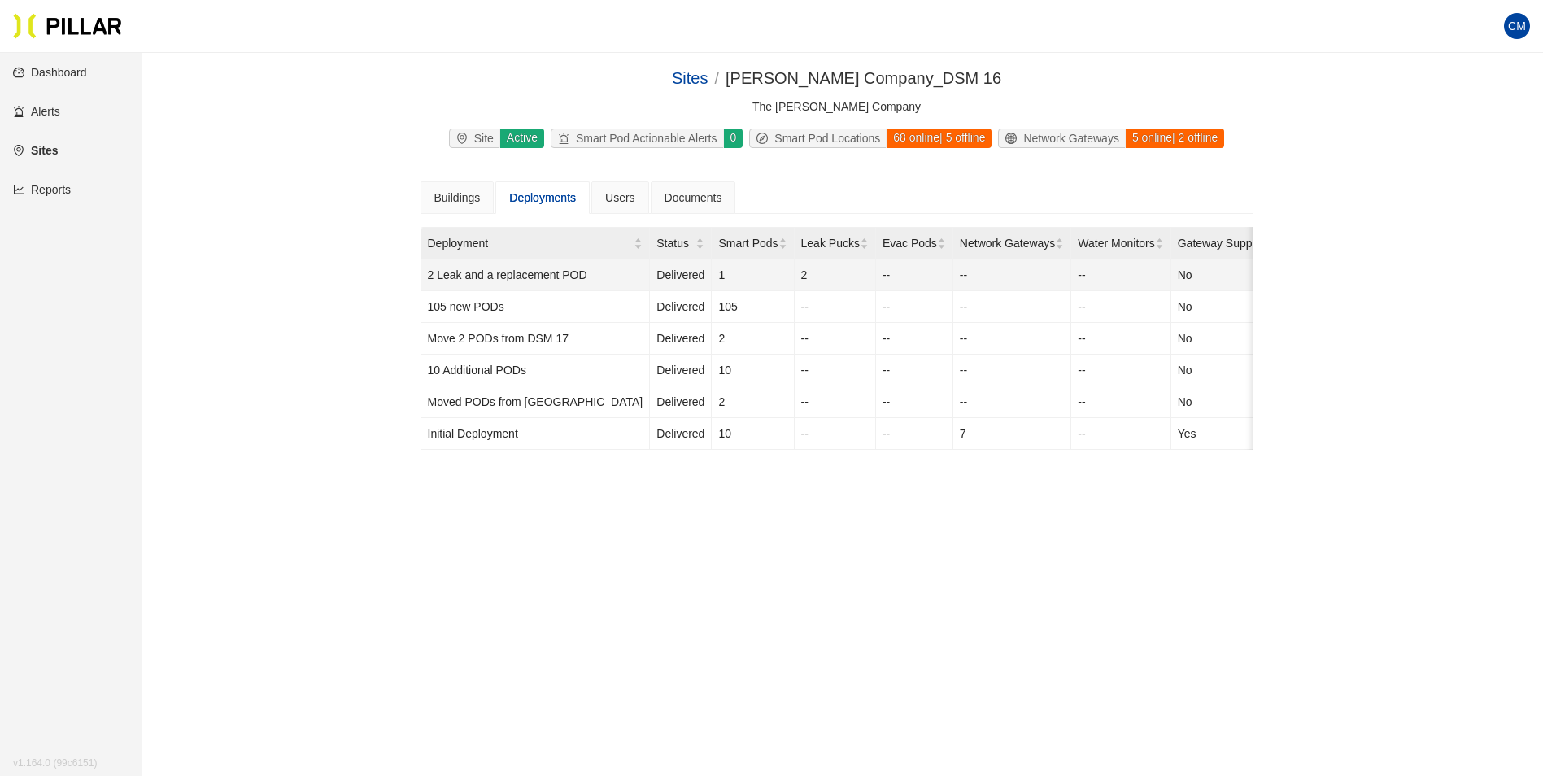
click at [469, 281] on td "2 Leak and a replacement POD" at bounding box center [535, 275] width 229 height 32
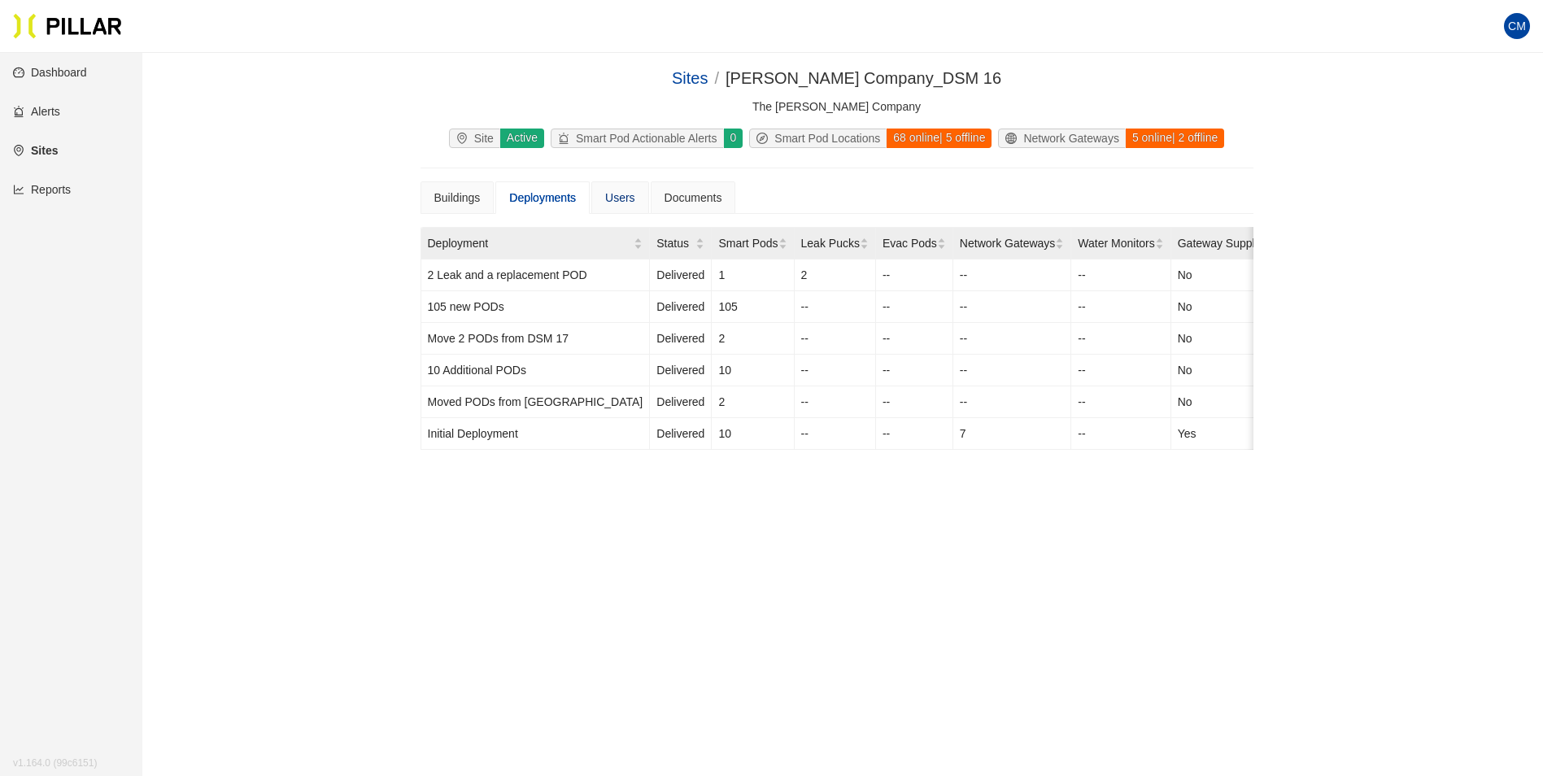
click at [625, 196] on div "Users" at bounding box center [620, 198] width 30 height 18
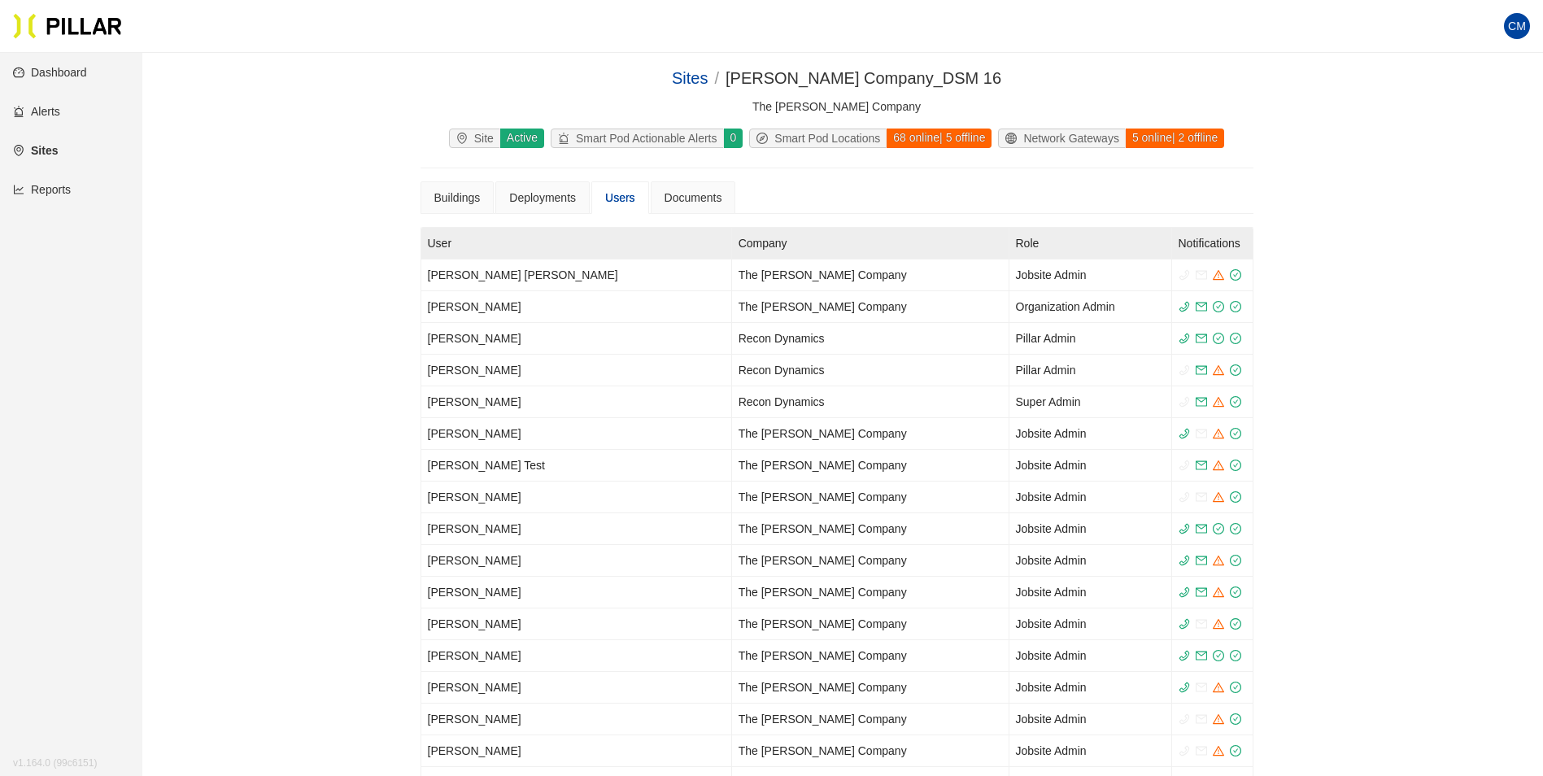
click at [418, 196] on div "Sites / [PERSON_NAME] Company_DSM 16 / The [PERSON_NAME] Company Site Active Sm…" at bounding box center [836, 667] width 1309 height 1203
click at [443, 201] on div "Buildings" at bounding box center [457, 198] width 46 height 18
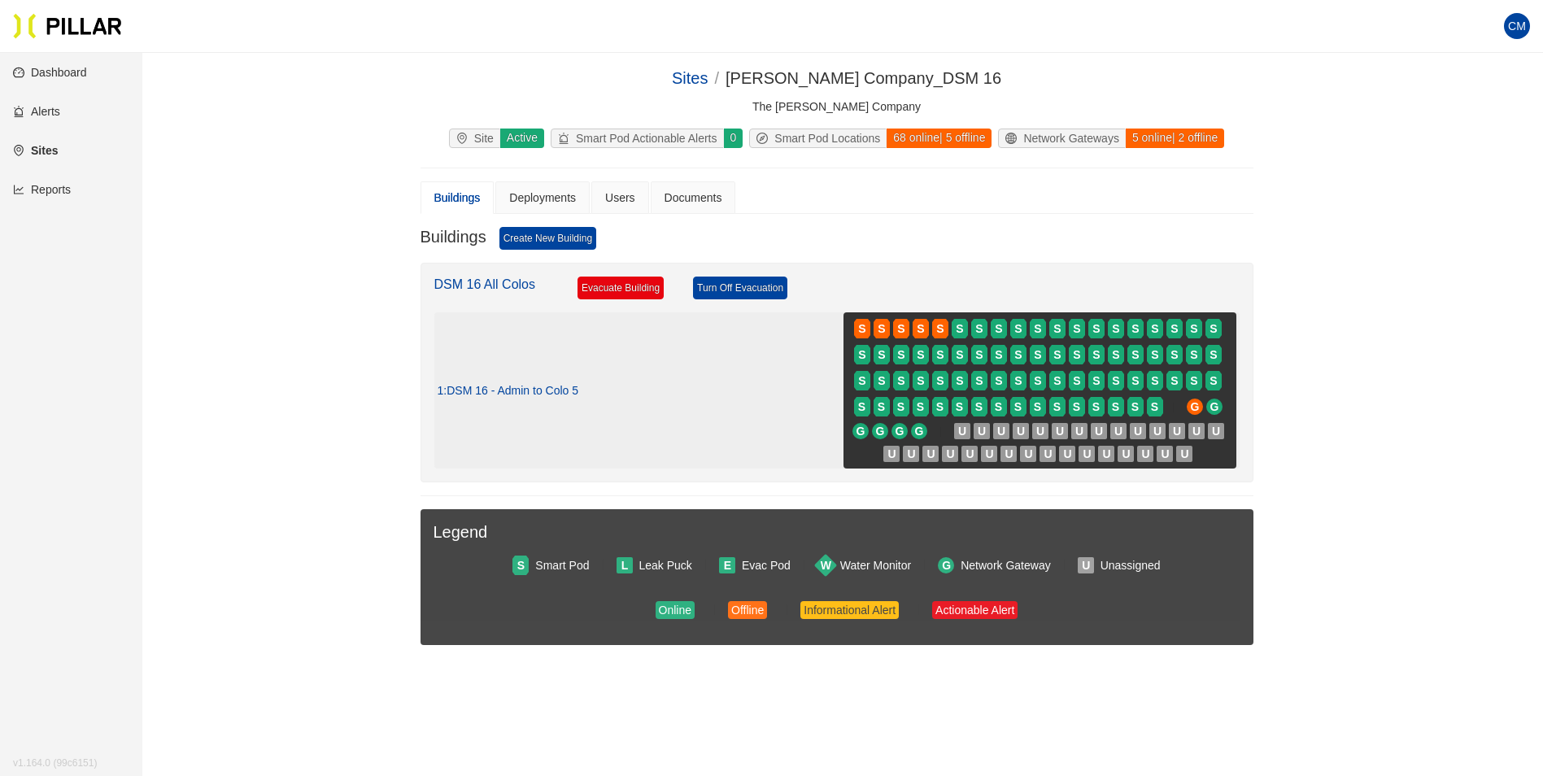
click at [651, 418] on div "1 : DSM 16 - Admin to Colo 5 S S S S S S S S S S S S S S S S S S S S S S S S S …" at bounding box center [837, 390] width 799 height 156
click at [508, 282] on link "DSM 16 All Colos" at bounding box center [485, 284] width 102 height 14
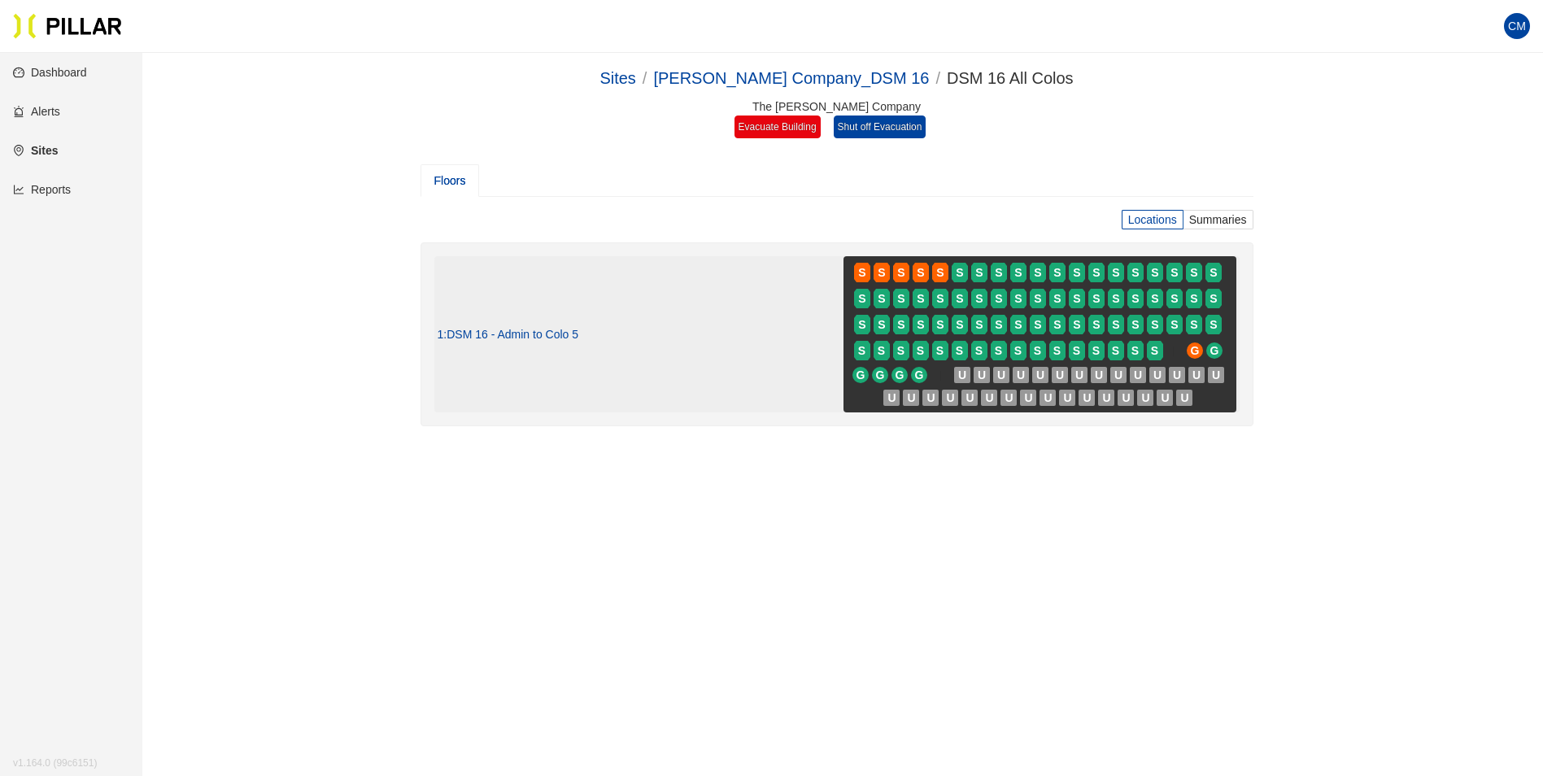
click at [527, 334] on span ": DSM 16 - Admin to Colo 5" at bounding box center [510, 335] width 135 height 15
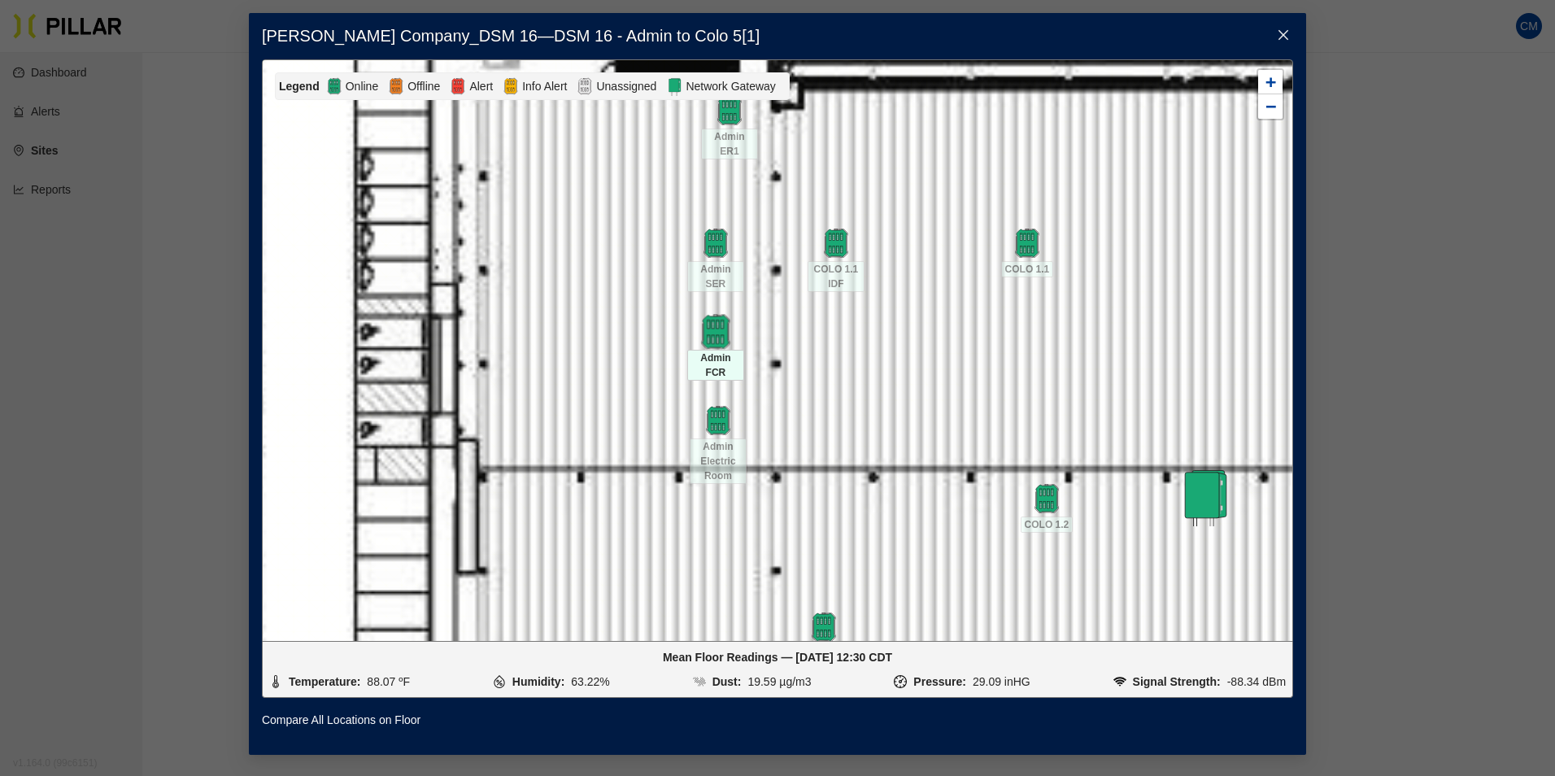
click at [717, 336] on img at bounding box center [715, 331] width 35 height 35
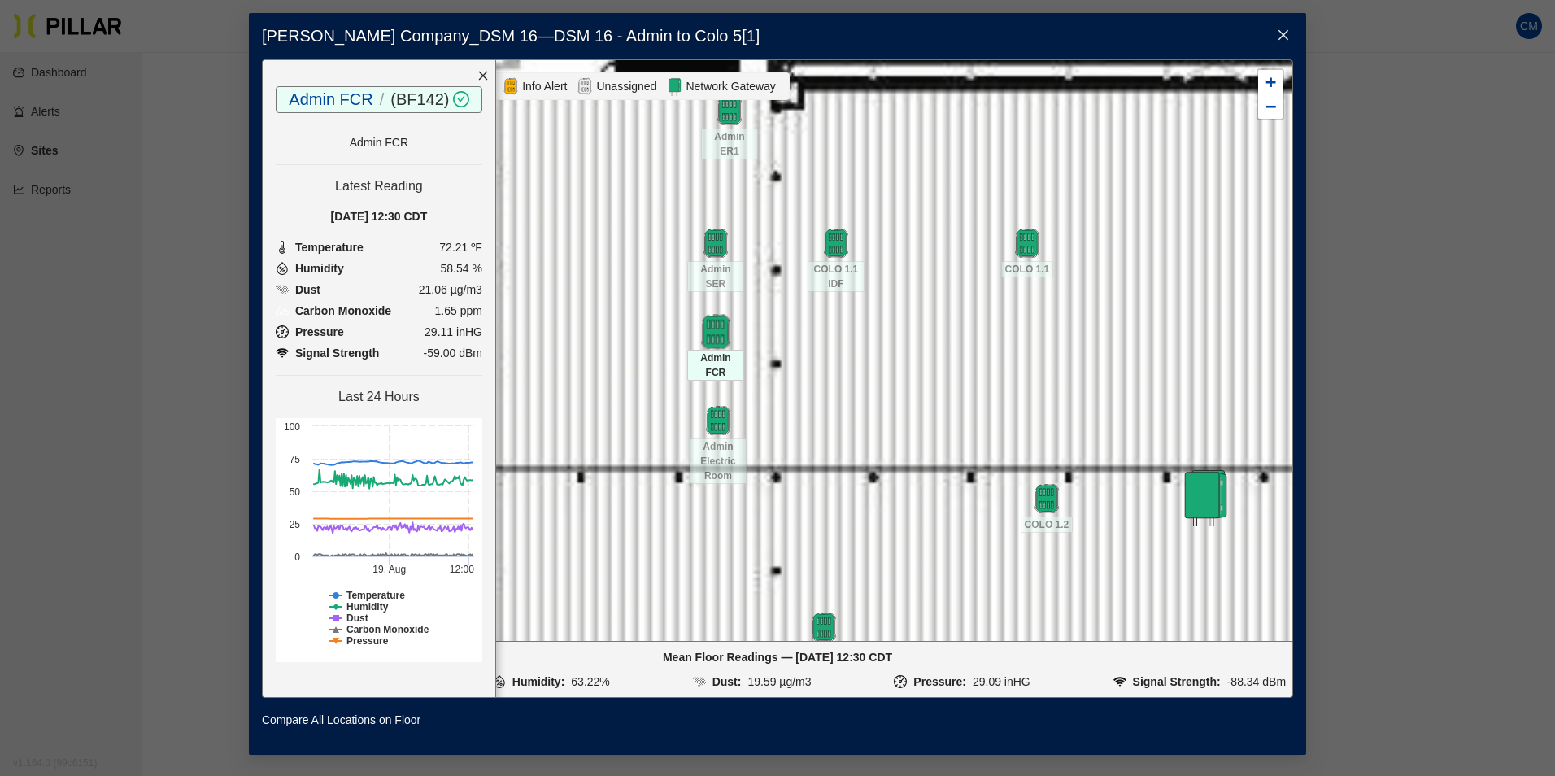
click at [721, 329] on img at bounding box center [715, 331] width 35 height 35
click at [721, 329] on img at bounding box center [715, 331] width 29 height 29
click at [427, 627] on tspan "Carbon Monoxide" at bounding box center [387, 629] width 83 height 11
click at [444, 627] on rect at bounding box center [379, 540] width 207 height 244
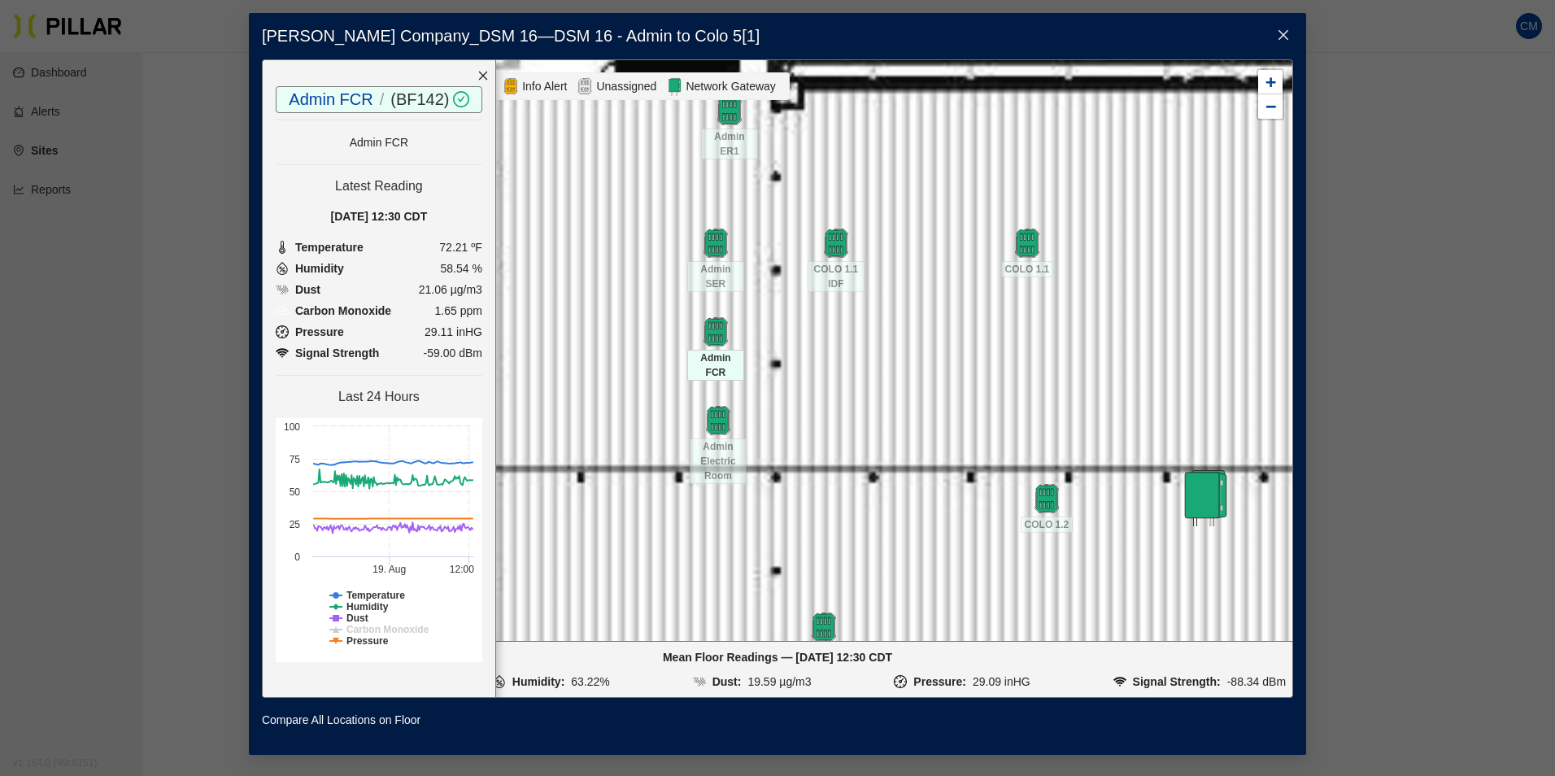
click at [444, 630] on rect at bounding box center [379, 540] width 207 height 244
click at [1284, 41] on span "Close" at bounding box center [1284, 36] width 46 height 46
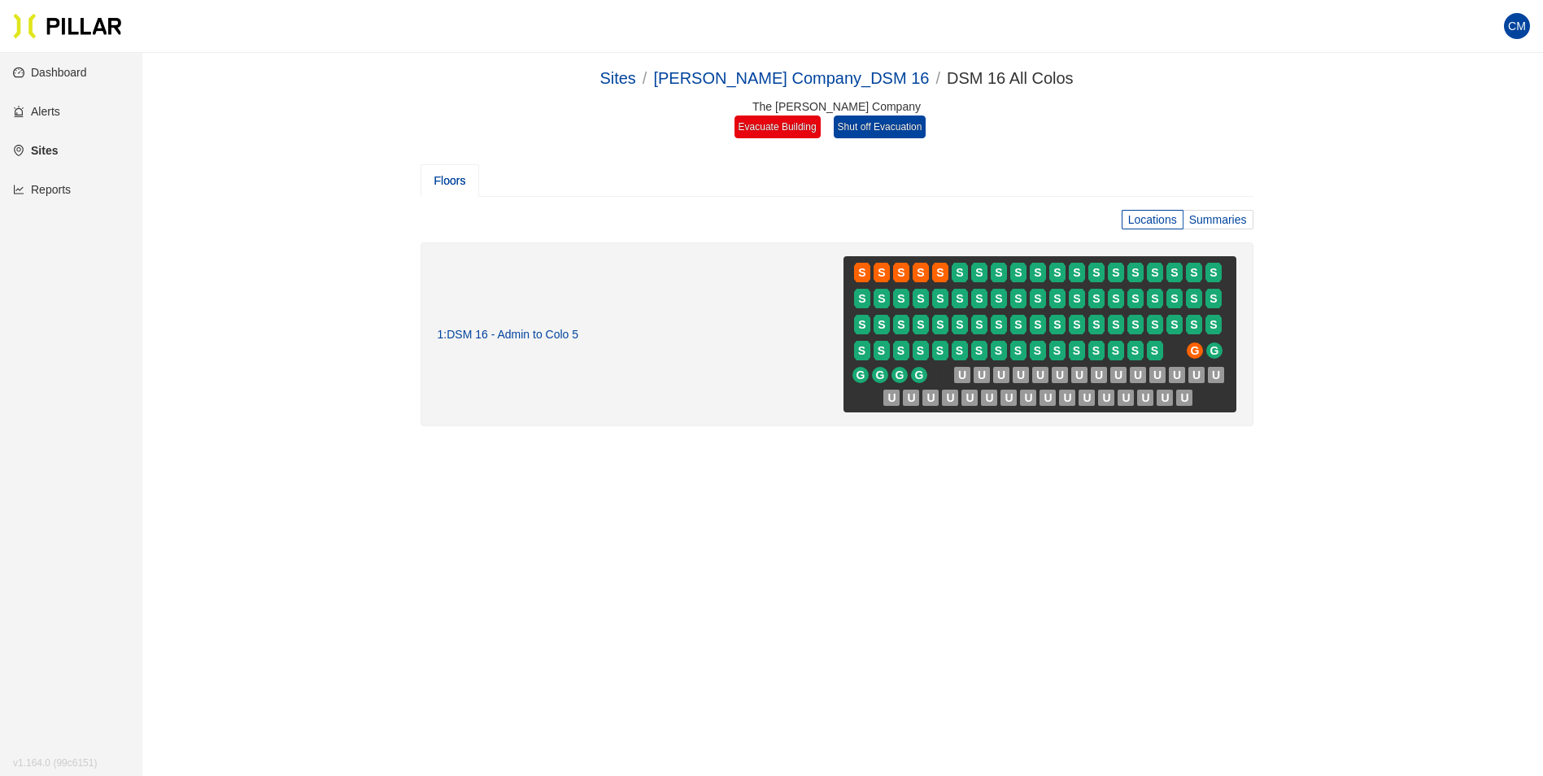
click at [1206, 213] on span "Summaries" at bounding box center [1218, 219] width 58 height 13
click at [0, 0] on input "Summaries" at bounding box center [0, 0] width 0 height 0
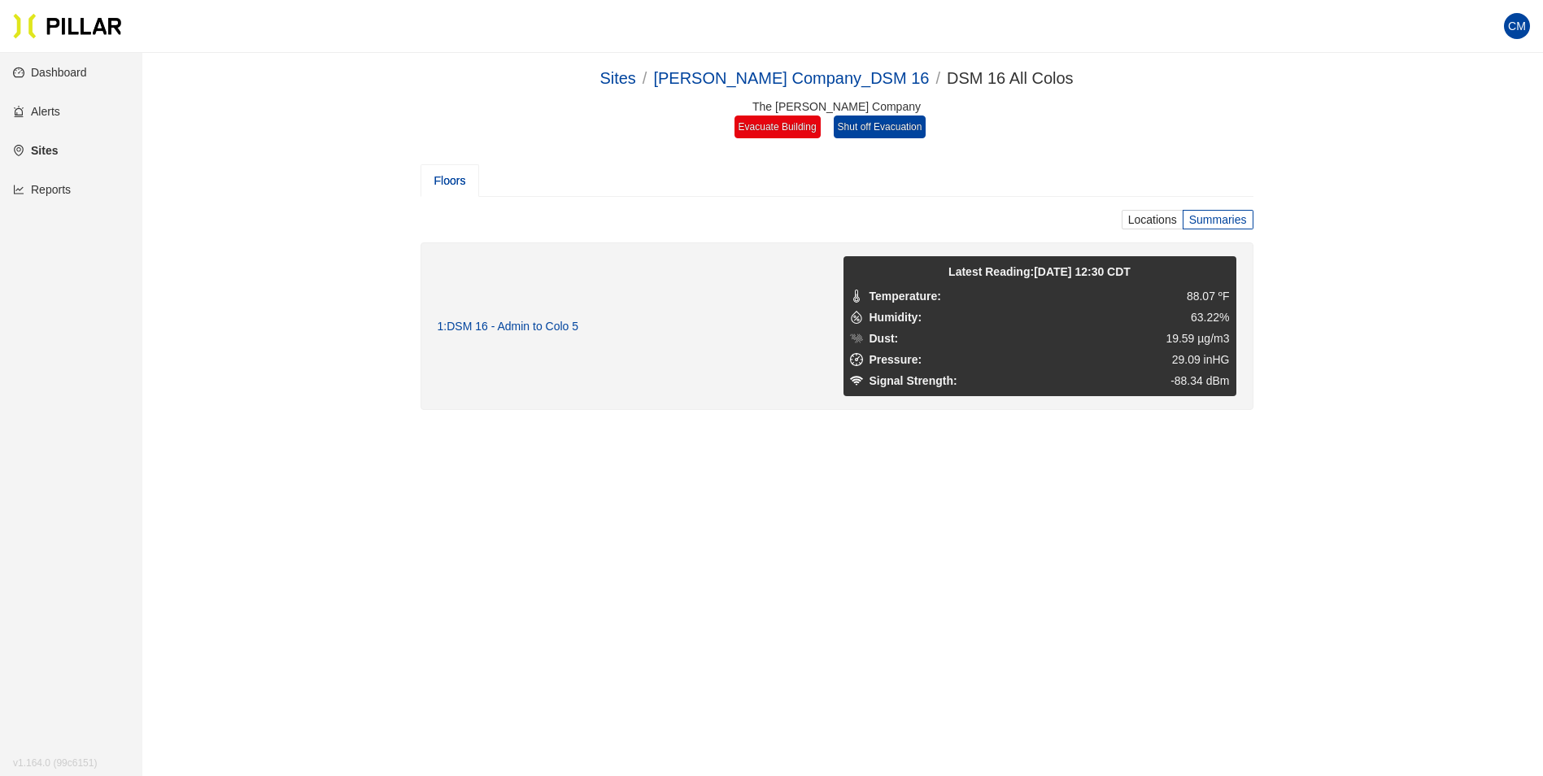
click at [792, 510] on main "Sites / [PERSON_NAME] Company_DSM 16 / DSM 16 All Colos / The [PERSON_NAME] Com…" at bounding box center [771, 441] width 1543 height 776
click at [1169, 215] on span "Locations" at bounding box center [1152, 219] width 49 height 13
click at [0, 0] on input "Locations" at bounding box center [0, 0] width 0 height 0
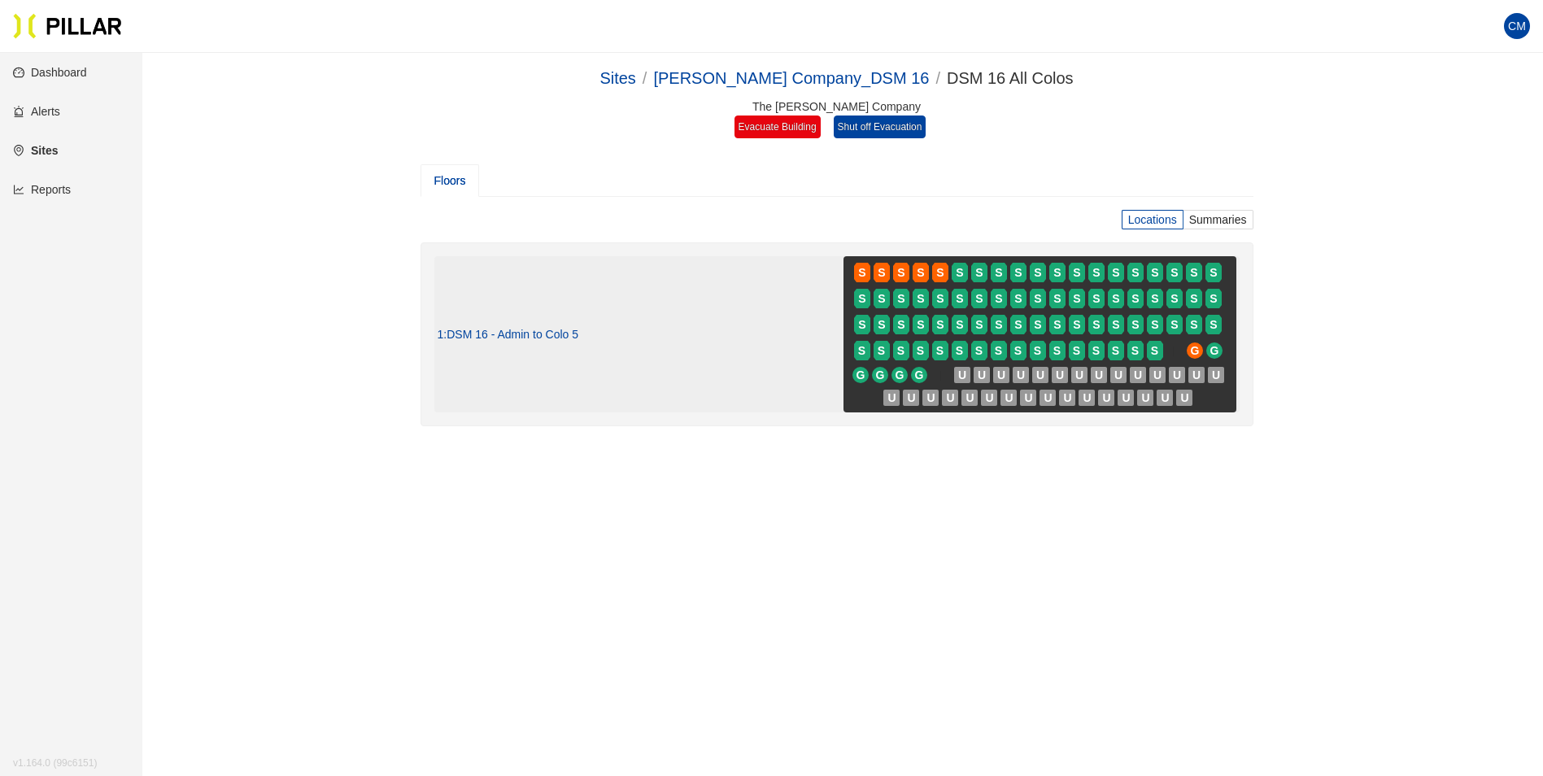
click at [859, 400] on div "S S S S S S S S S S S S S S S S S S S S S S S S S S S S S S S S S S S S S S S S…" at bounding box center [1040, 334] width 386 height 150
click at [795, 382] on div "1 : DSM 16 - Admin to Colo 5 S S S S S S S S S S S S S S S S S S S S S S S S S …" at bounding box center [837, 334] width 799 height 156
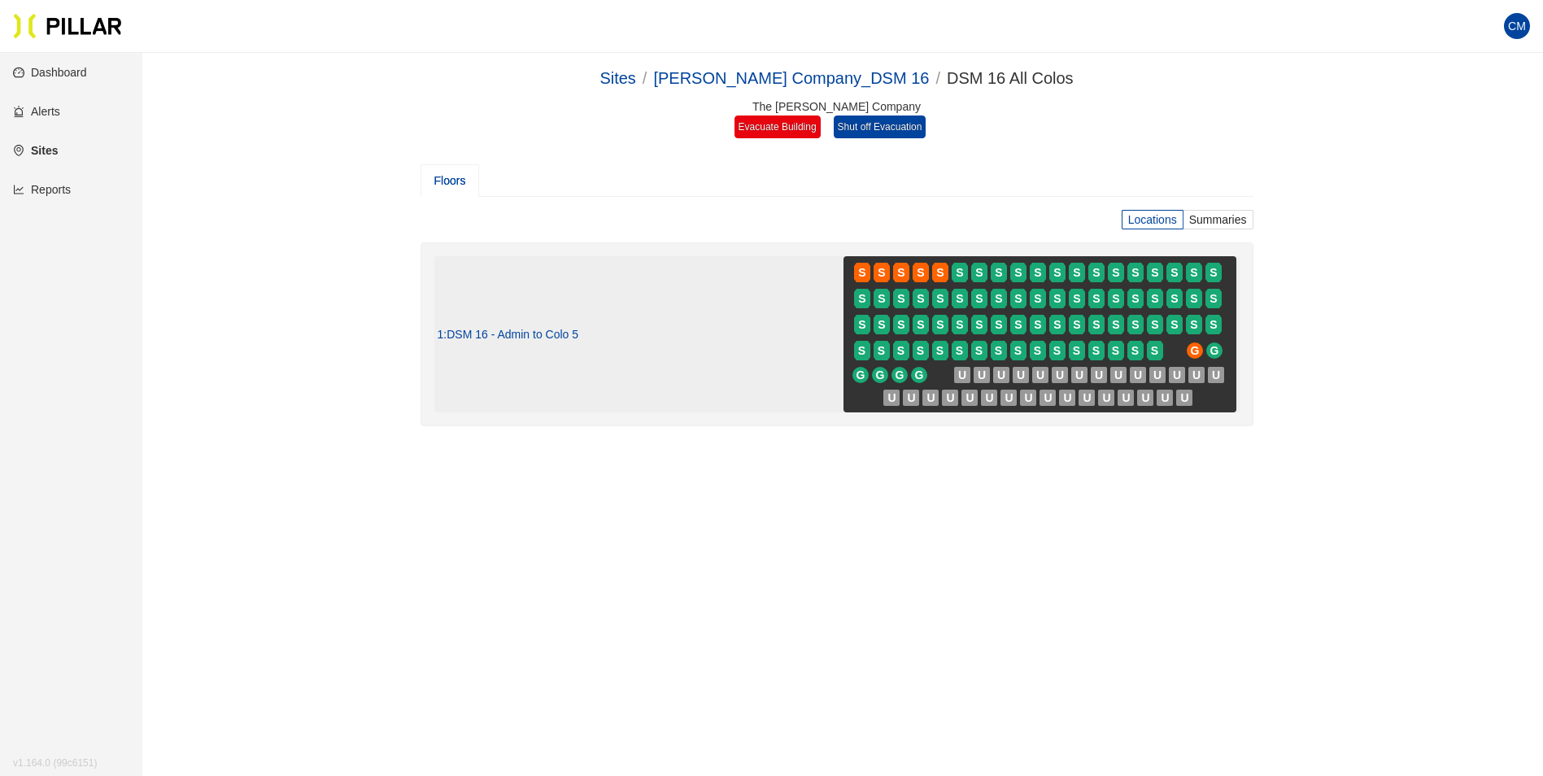
click at [795, 381] on div "1 : DSM 16 - Admin to Colo 5 S S S S S S S S S S S S S S S S S S S S S S S S S …" at bounding box center [837, 334] width 799 height 156
click at [791, 385] on div "1 : DSM 16 - Admin to Colo 5 S S S S S S S S S S S S S S S S S S S S S S S S S …" at bounding box center [837, 334] width 799 height 156
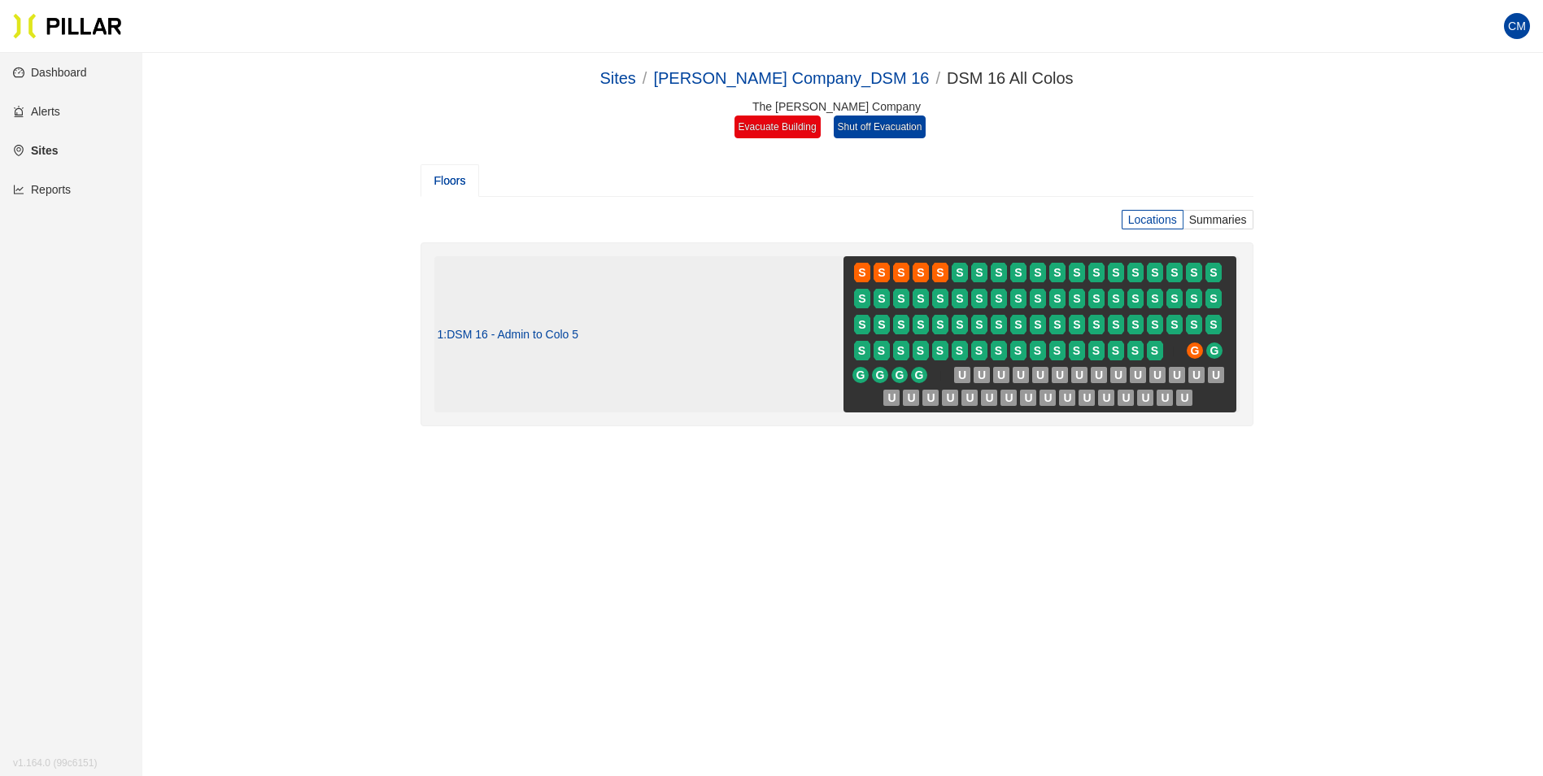
click at [789, 384] on div "1 : DSM 16 - Admin to Colo 5 S S S S S S S S S S S S S S S S S S S S S S S S S …" at bounding box center [837, 334] width 799 height 156
click at [788, 382] on div "1 : DSM 16 - Admin to Colo 5 S S S S S S S S S S S S S S S S S S S S S S S S S …" at bounding box center [837, 334] width 799 height 156
click at [68, 66] on link "Dashboard" at bounding box center [50, 72] width 74 height 13
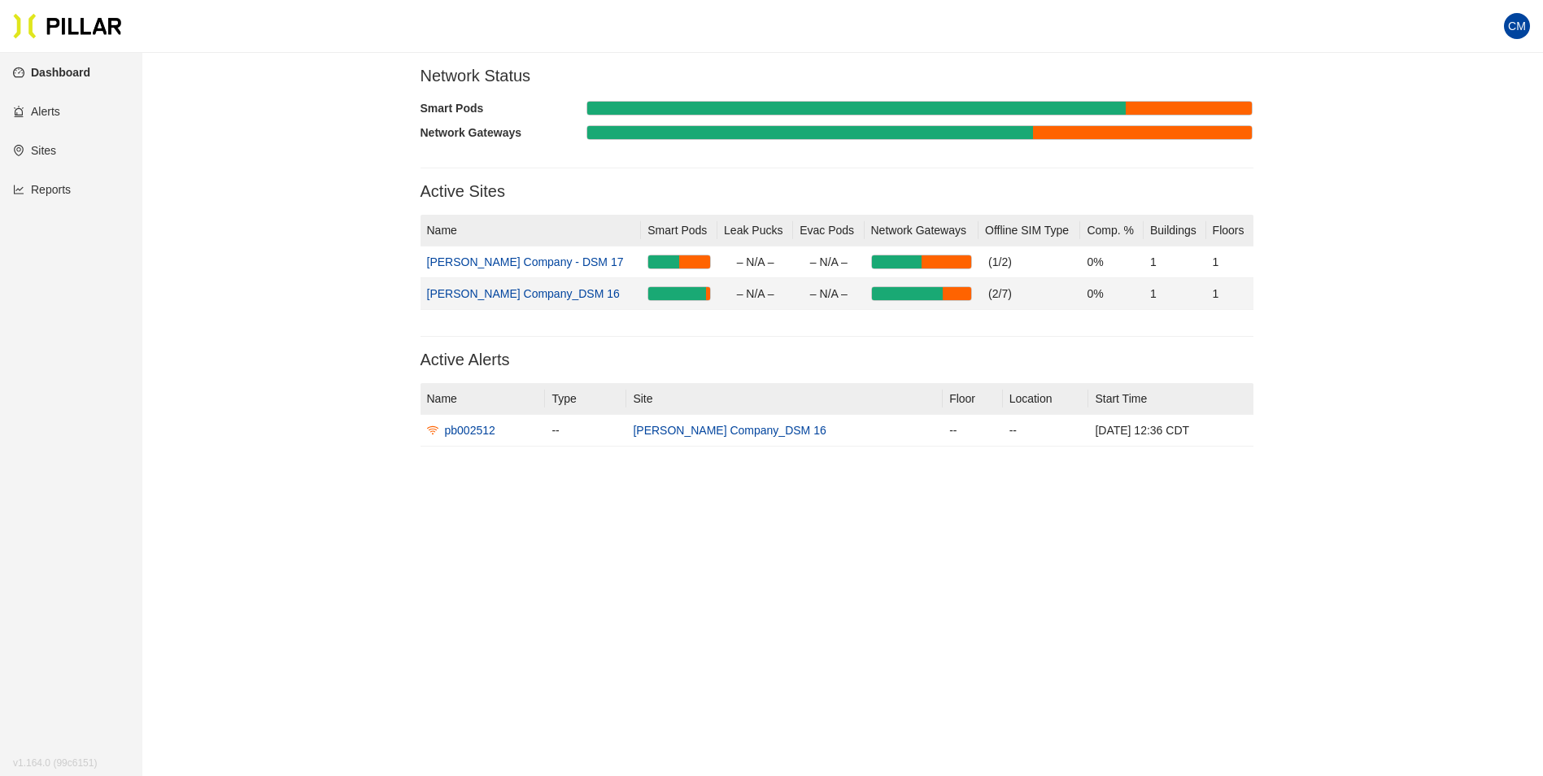
click at [542, 300] on td "[PERSON_NAME] Company_DSM 16" at bounding box center [530, 294] width 221 height 32
click at [542, 294] on link "[PERSON_NAME] Company_DSM 16" at bounding box center [523, 293] width 193 height 13
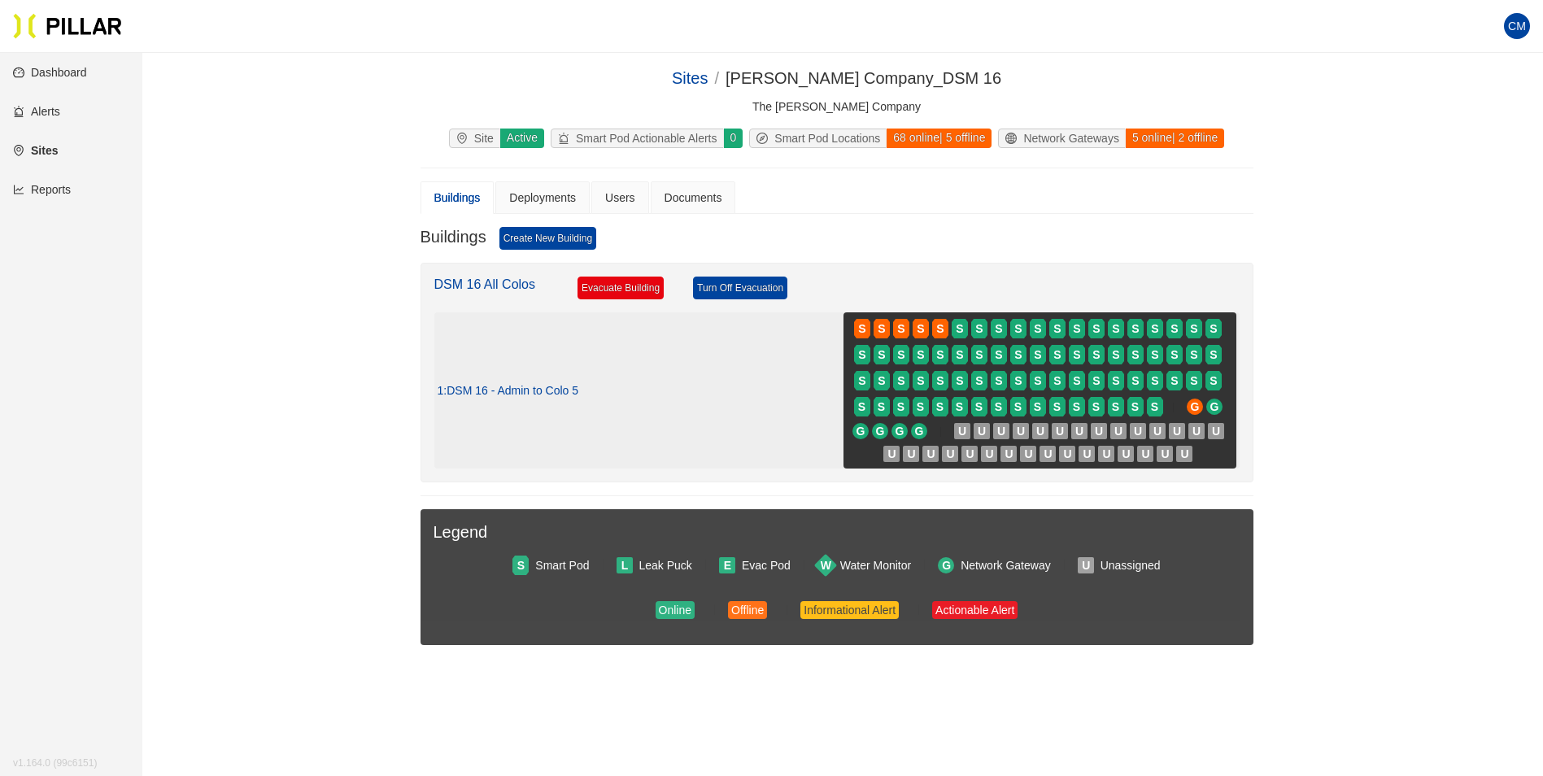
click at [525, 386] on span ": DSM 16 - Admin to Colo 5" at bounding box center [510, 391] width 135 height 15
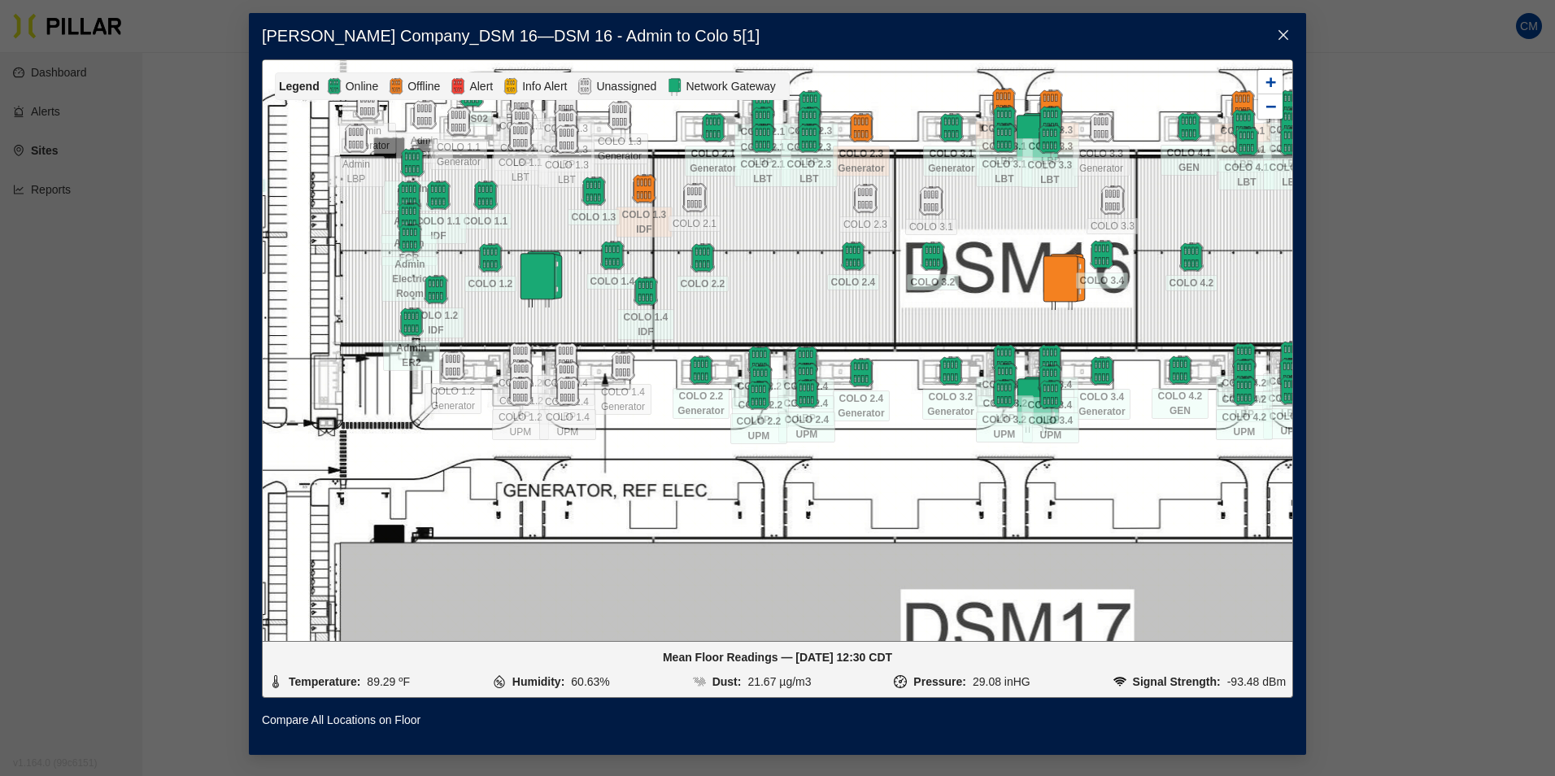
drag, startPoint x: 604, startPoint y: 418, endPoint x: 865, endPoint y: 443, distance: 262.3
click at [865, 443] on div at bounding box center [778, 350] width 1030 height 581
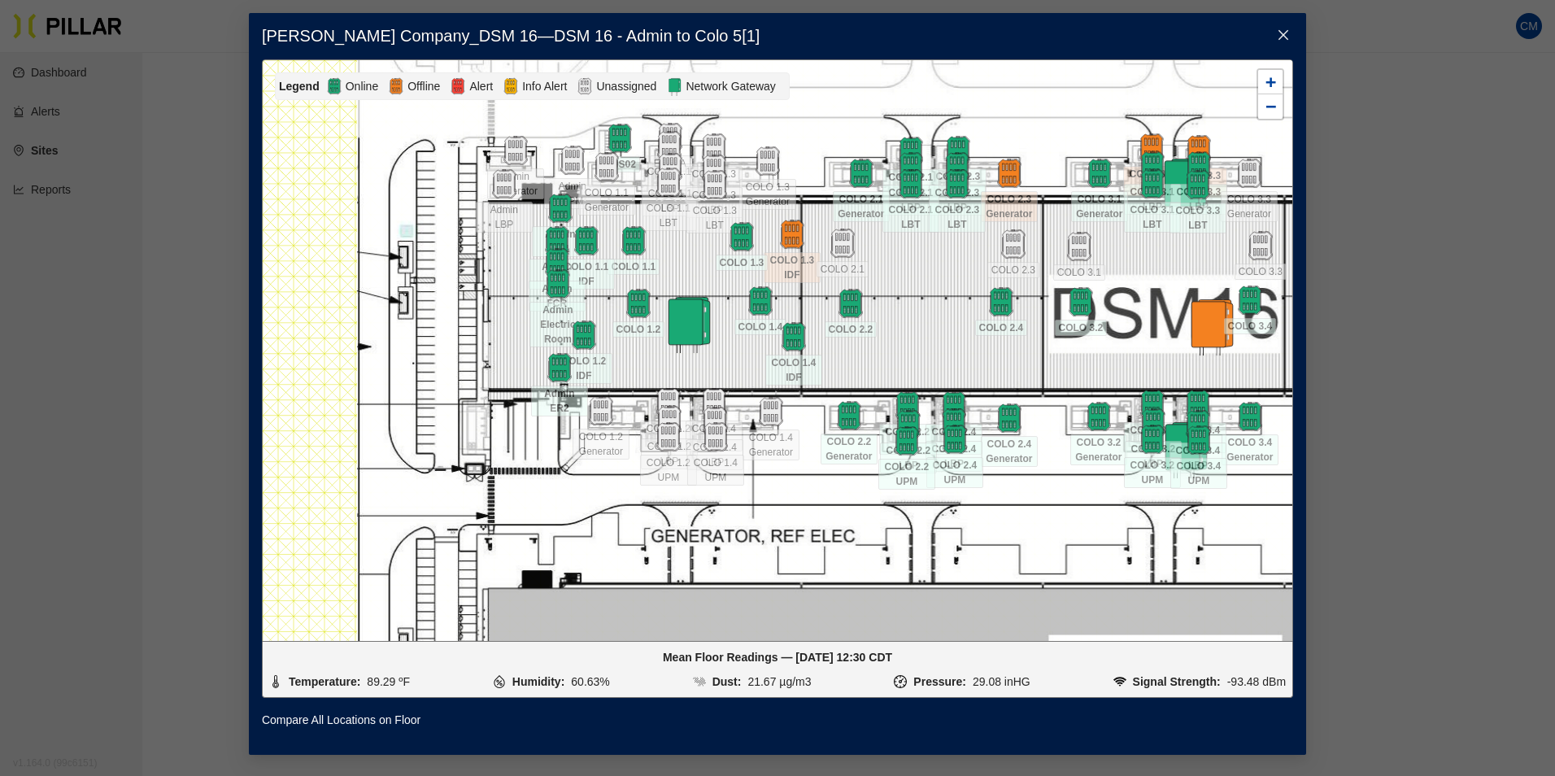
click at [547, 490] on div at bounding box center [778, 350] width 1030 height 581
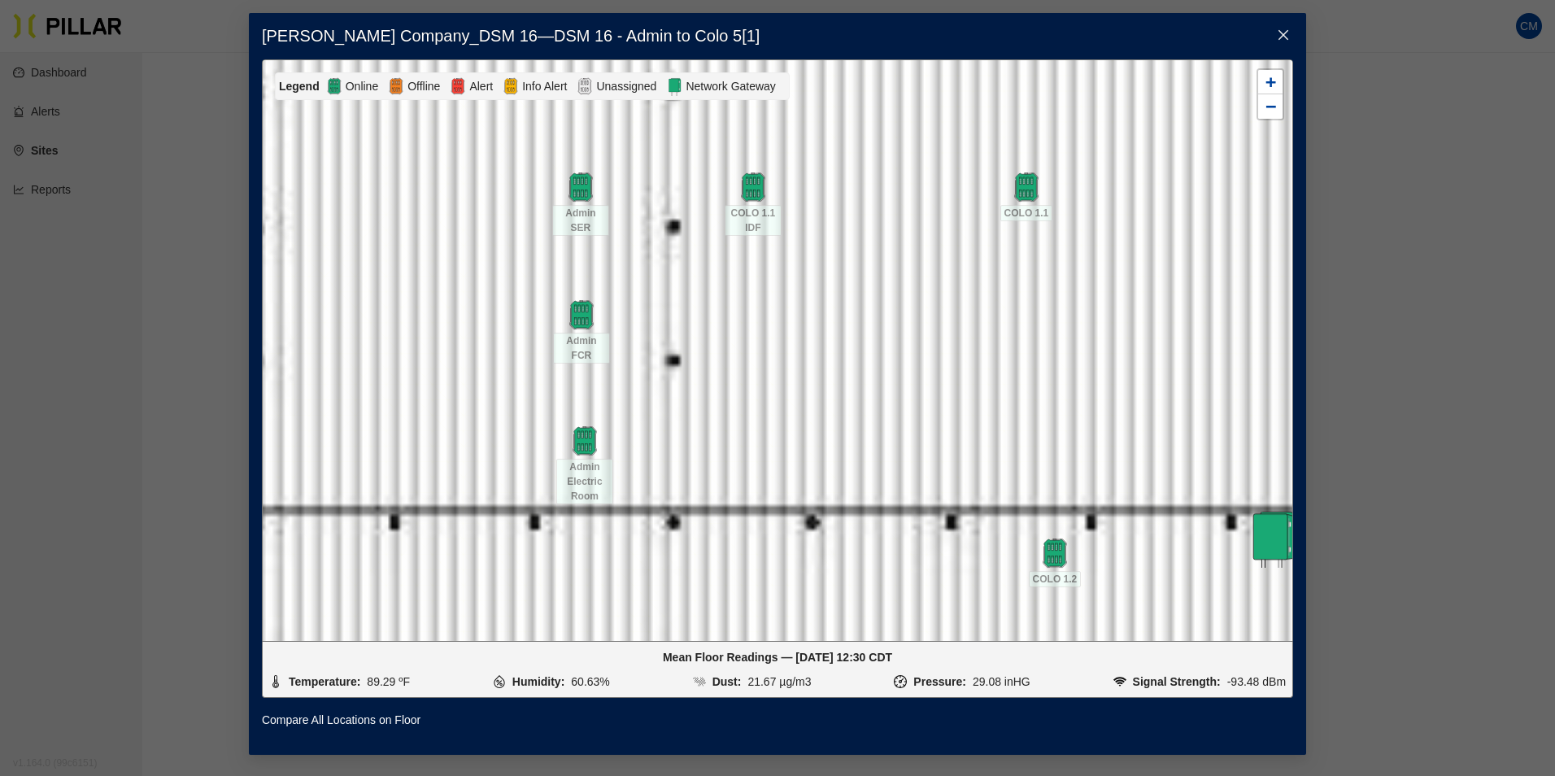
drag, startPoint x: 644, startPoint y: 315, endPoint x: 689, endPoint y: 412, distance: 107.4
click at [689, 412] on div at bounding box center [778, 350] width 1030 height 581
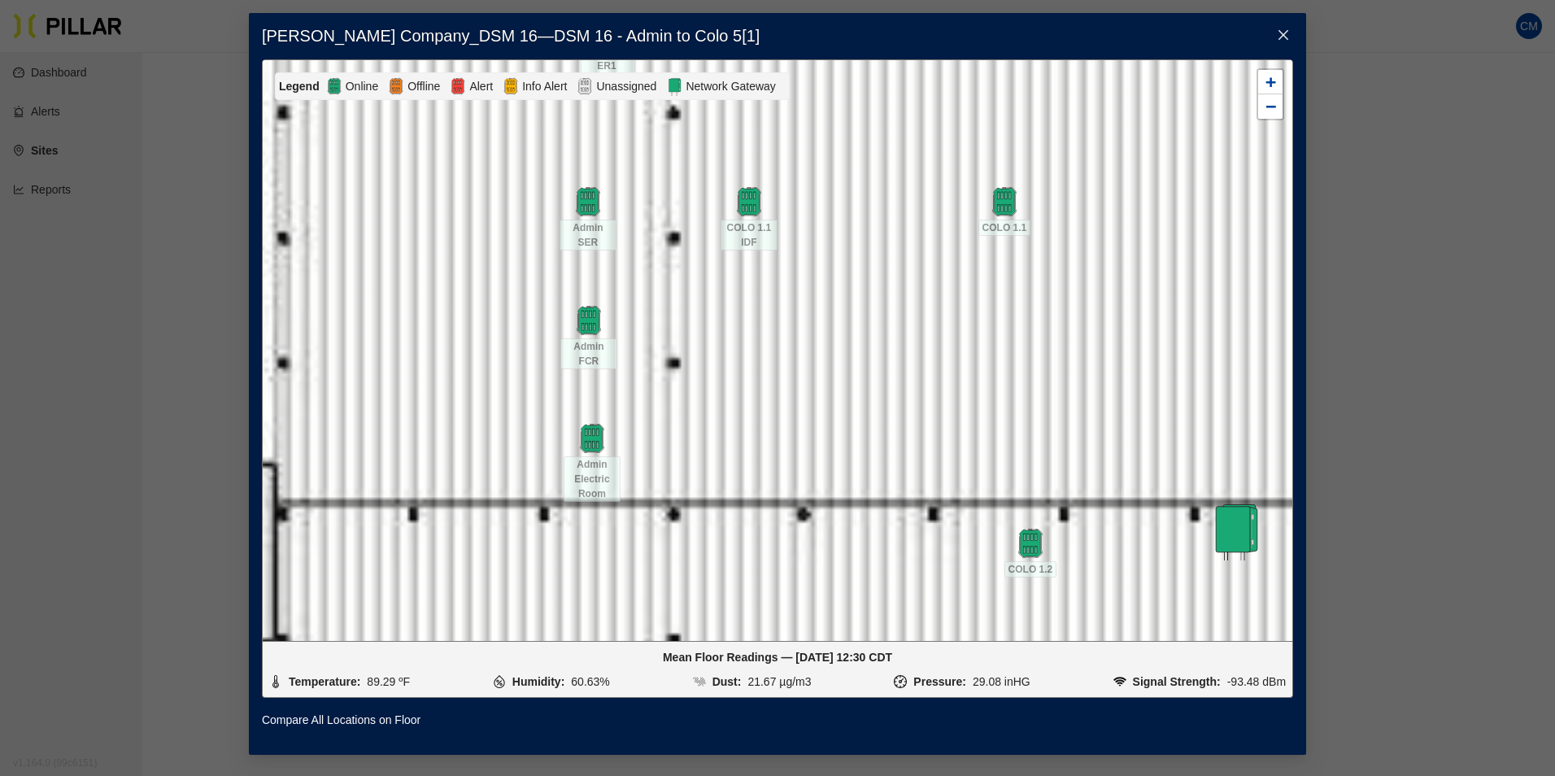
drag, startPoint x: 674, startPoint y: 345, endPoint x: 681, endPoint y: 438, distance: 92.9
click at [681, 438] on div at bounding box center [778, 350] width 1030 height 581
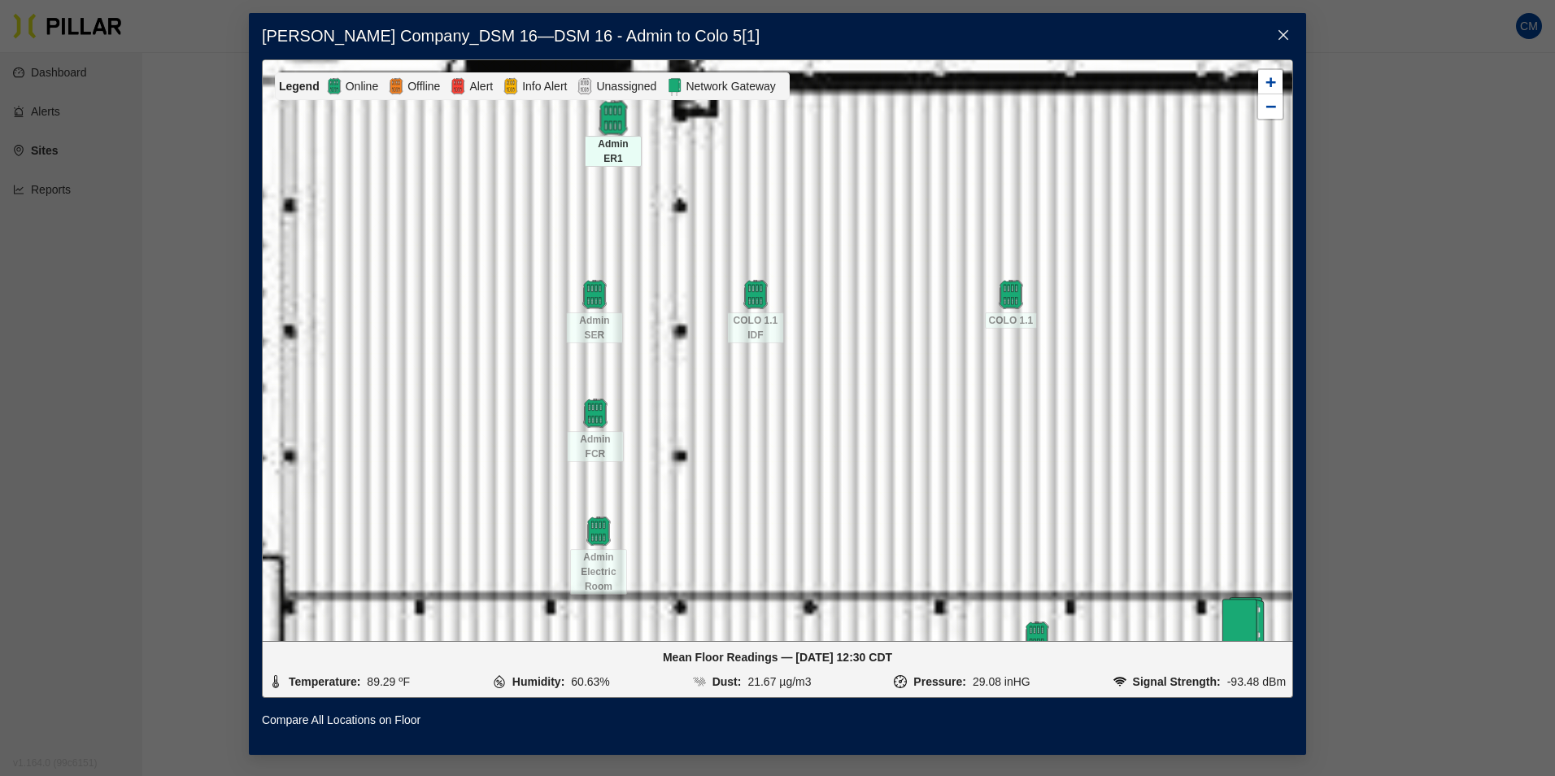
click at [608, 128] on img at bounding box center [612, 117] width 35 height 35
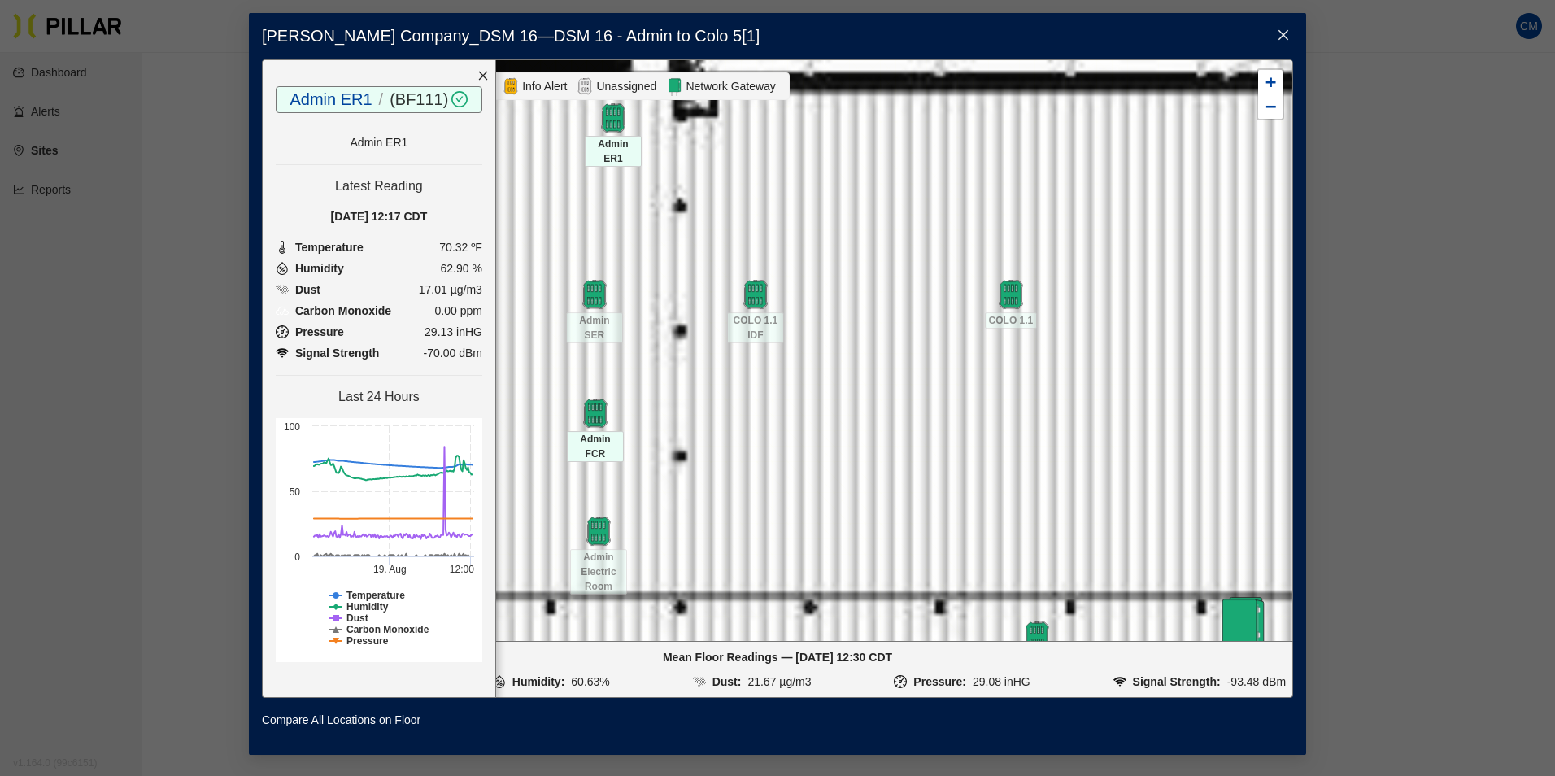
click at [595, 439] on span "Admin FCR" at bounding box center [595, 446] width 57 height 31
click at [596, 425] on img at bounding box center [594, 412] width 35 height 35
click at [596, 425] on img at bounding box center [595, 412] width 29 height 29
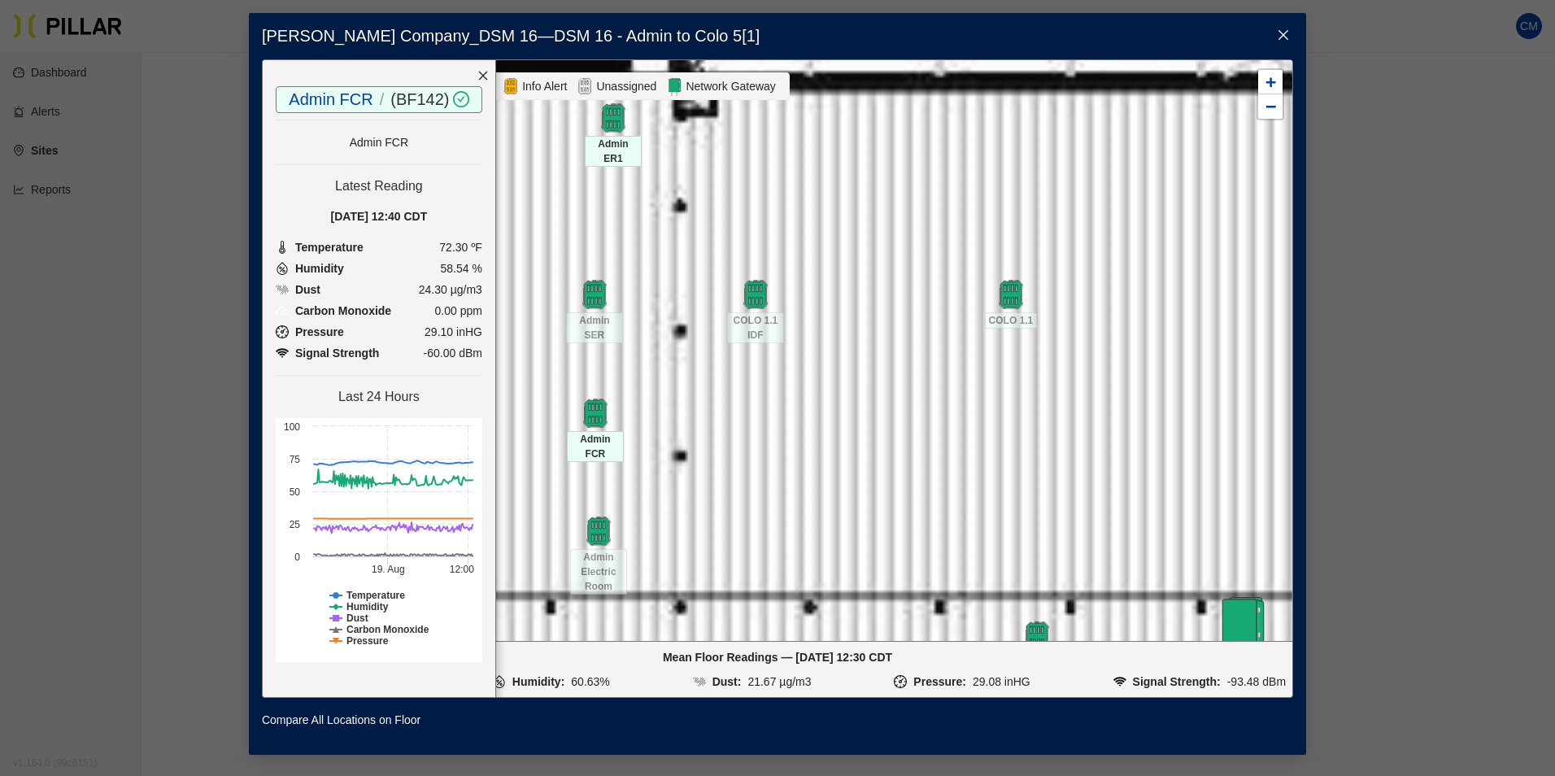
click at [596, 425] on img at bounding box center [595, 412] width 29 height 29
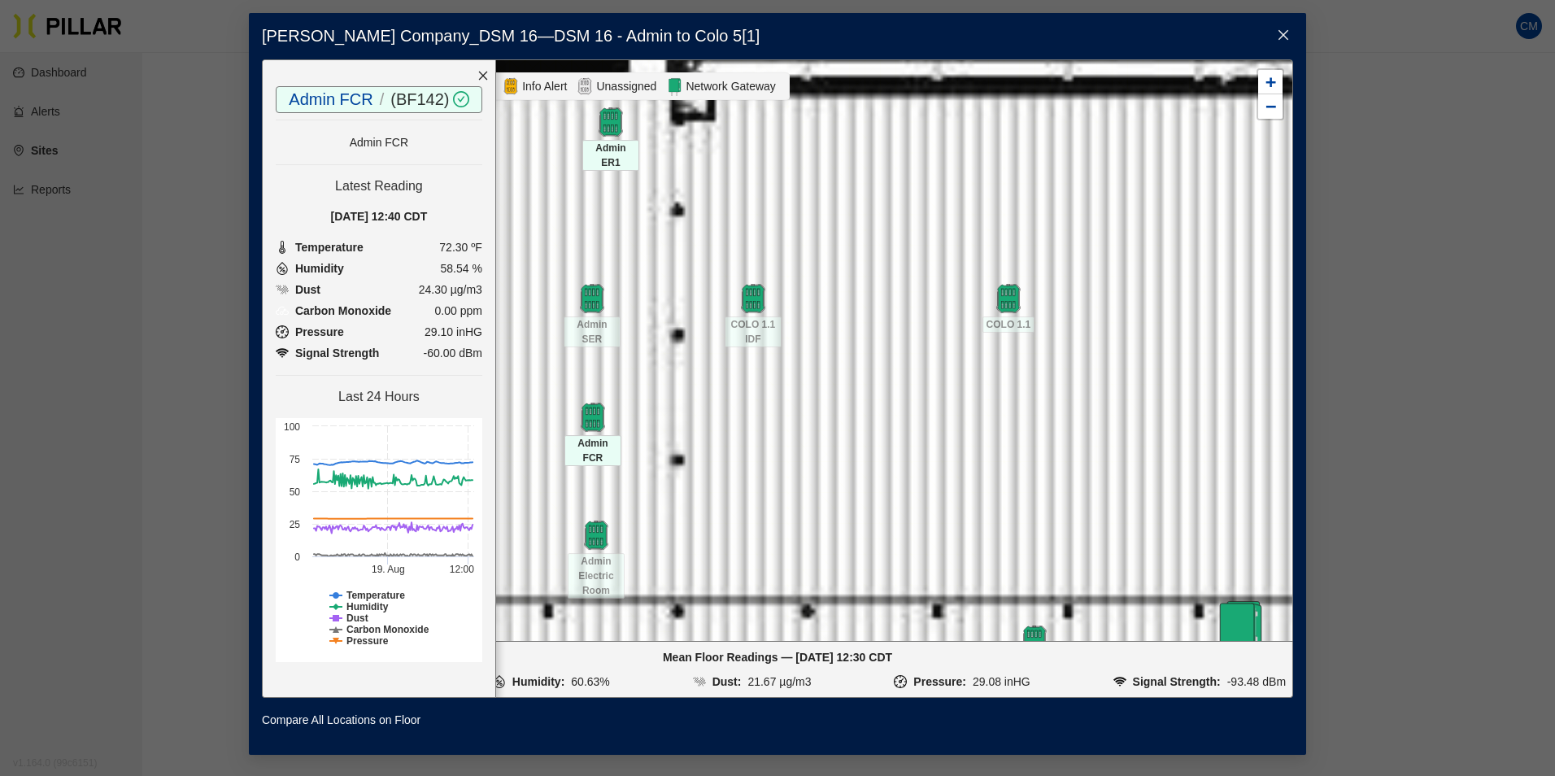
click at [594, 429] on img at bounding box center [592, 417] width 29 height 29
drag, startPoint x: 596, startPoint y: 425, endPoint x: 583, endPoint y: 442, distance: 21.5
click at [586, 434] on img at bounding box center [592, 416] width 35 height 35
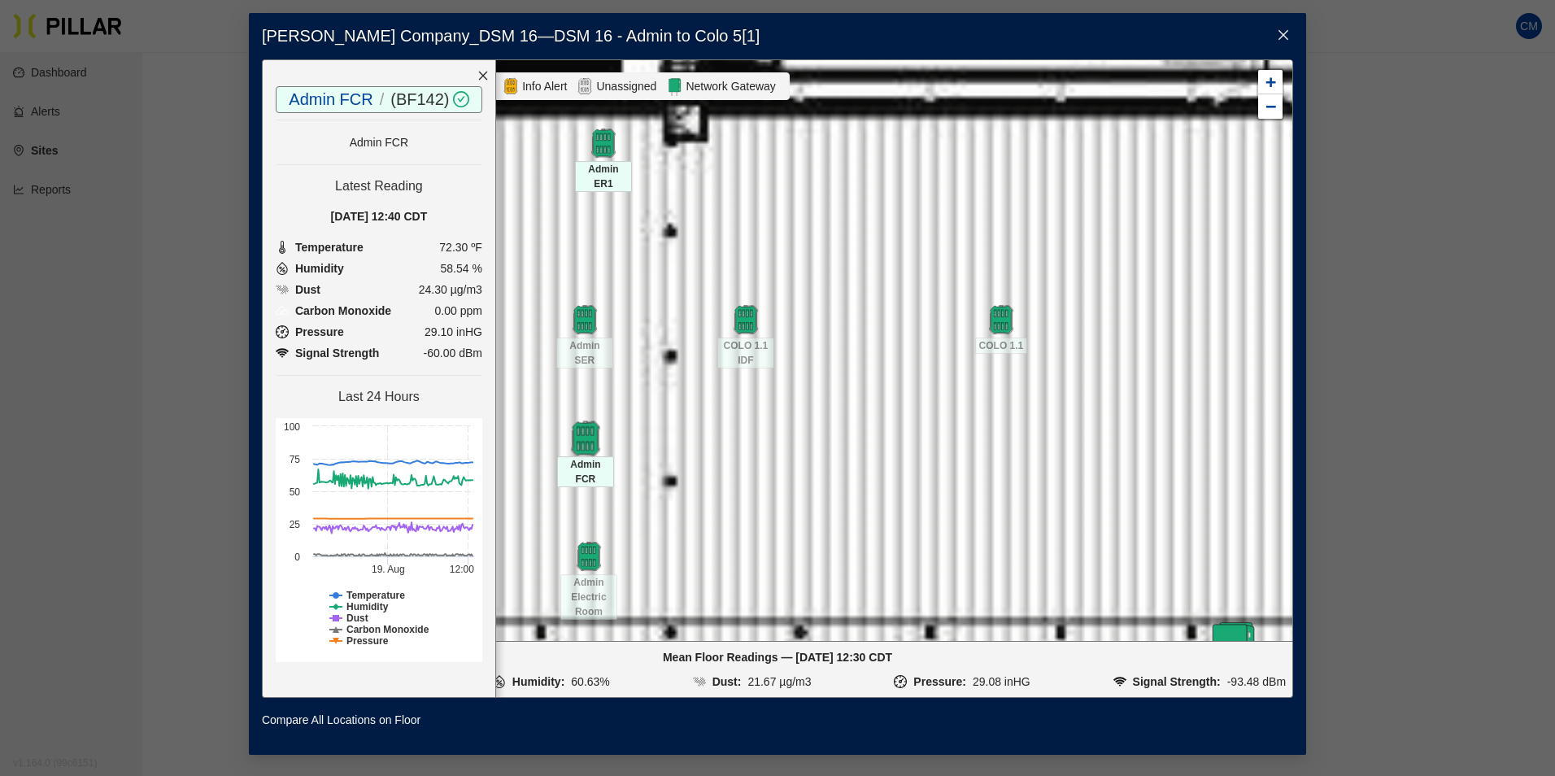
click at [583, 444] on img at bounding box center [585, 438] width 35 height 35
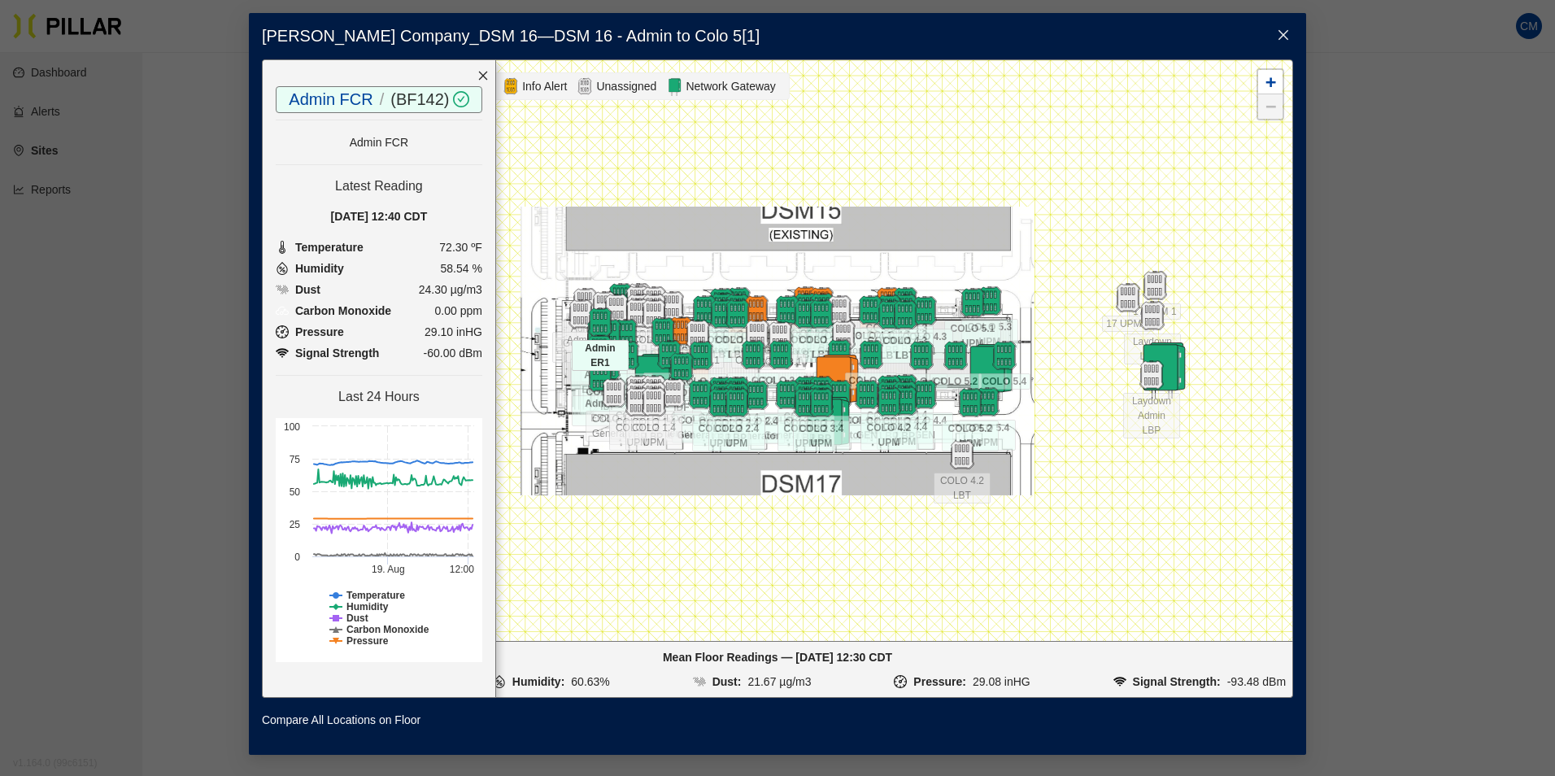
click at [826, 655] on div "Mean Floor Readings — [DATE] 12:30 CDT" at bounding box center [777, 657] width 1017 height 18
click at [1282, 28] on span "Close" at bounding box center [1284, 36] width 46 height 46
